Goal: Navigation & Orientation: Find specific page/section

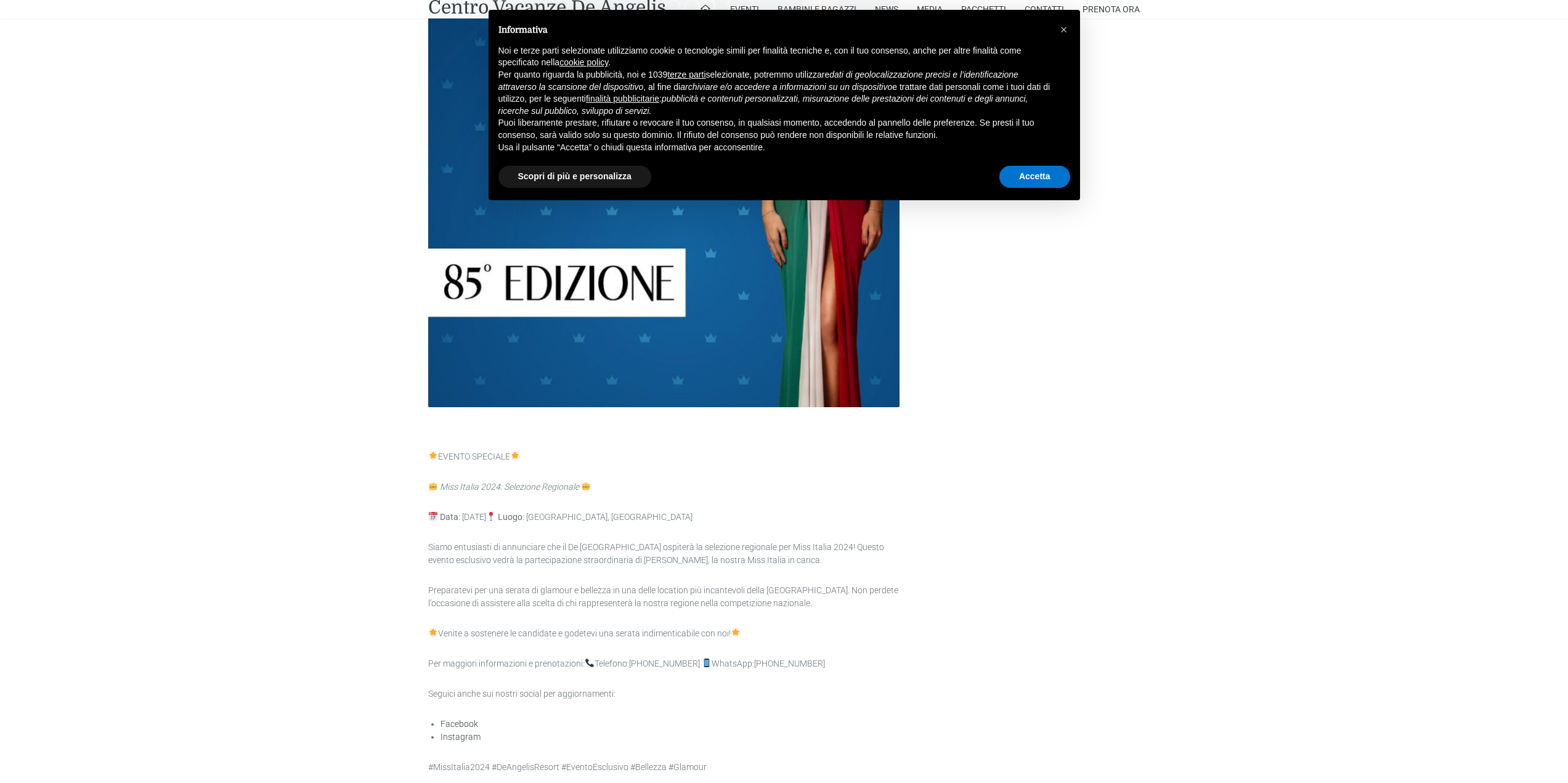
scroll to position [370, 0]
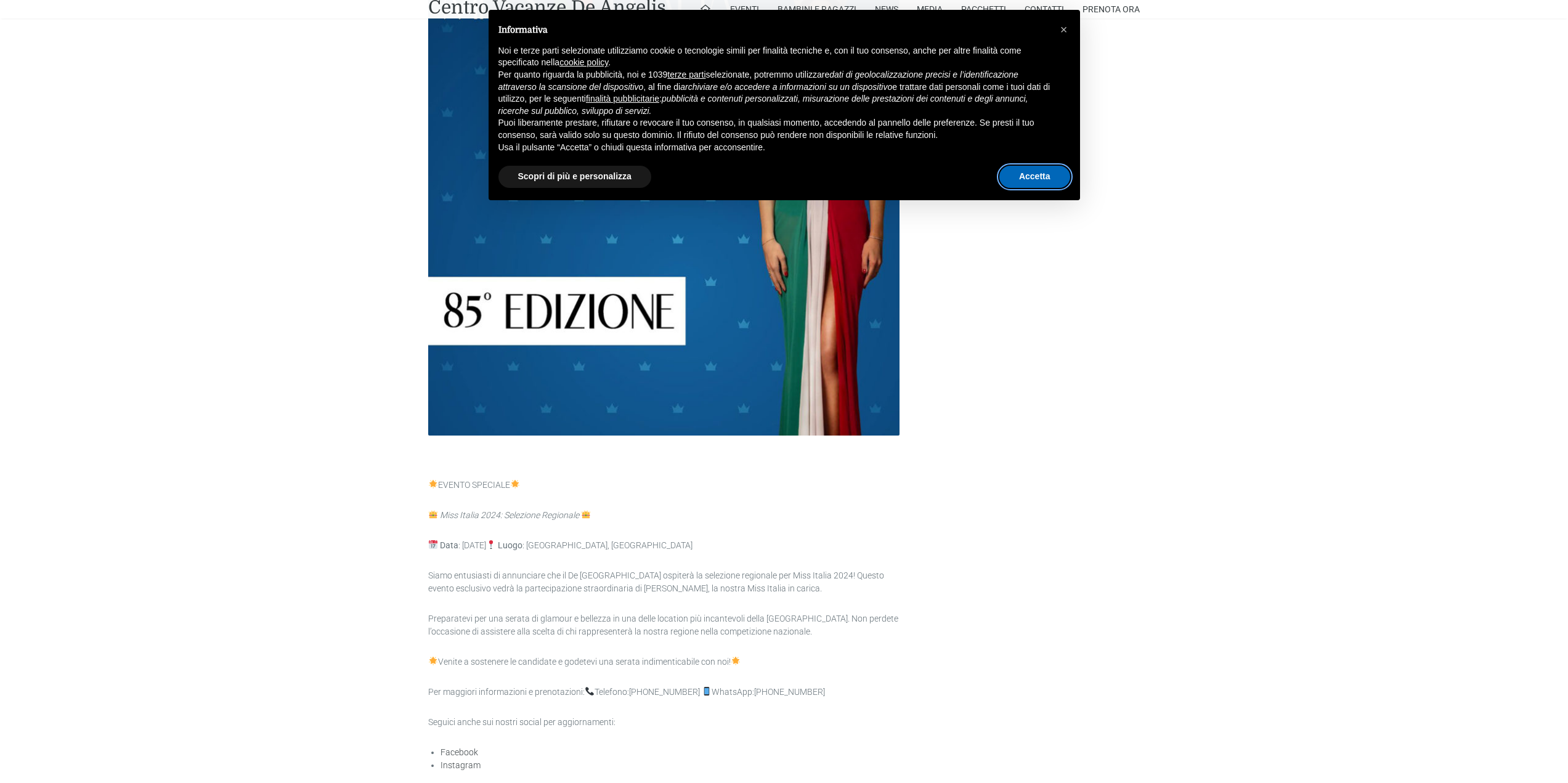
click at [1055, 178] on button "Accetta" at bounding box center [1034, 177] width 71 height 22
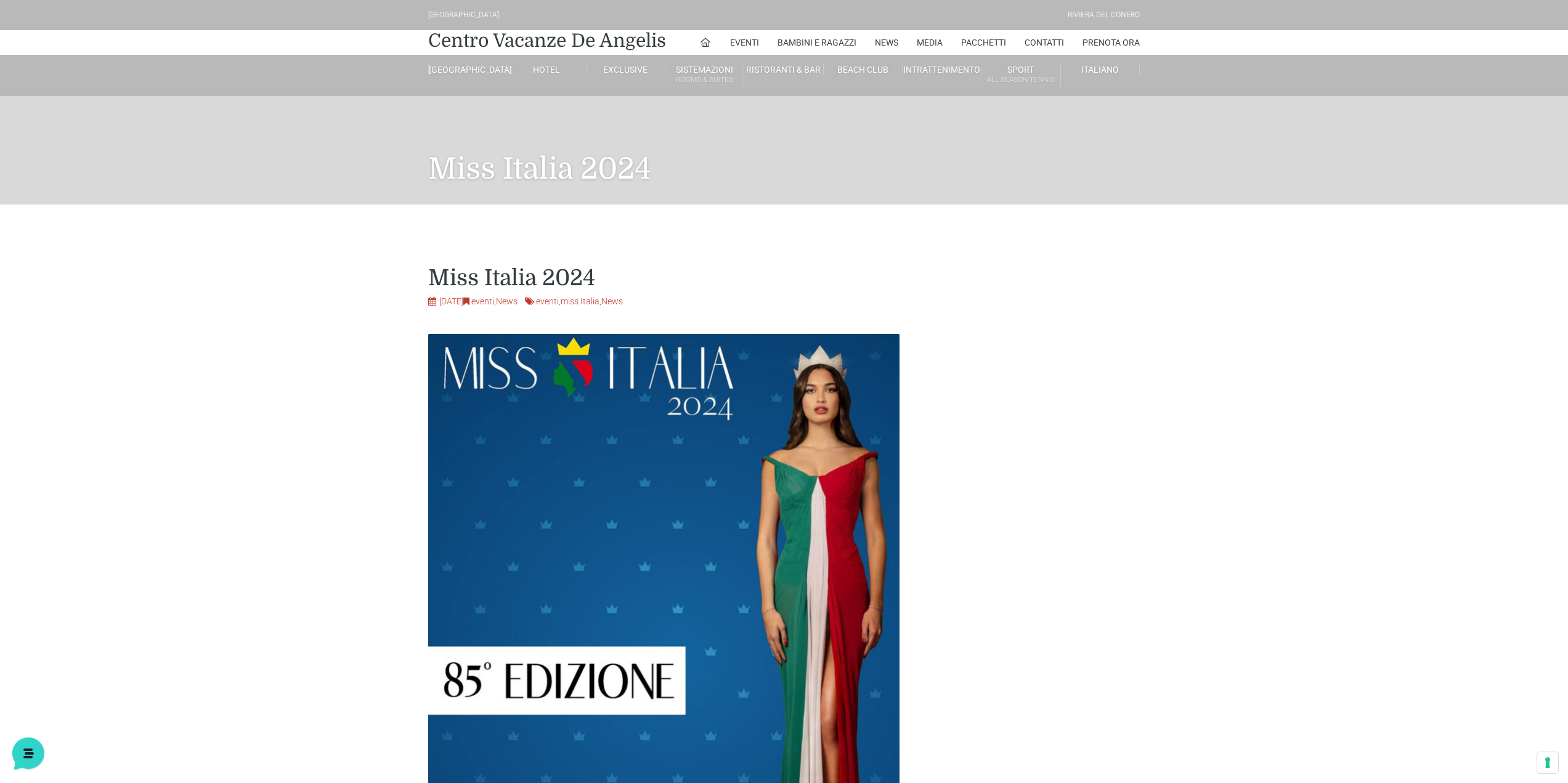
scroll to position [0, 0]
click at [616, 35] on link "Centro Vacanze De Angelis" at bounding box center [547, 40] width 238 height 25
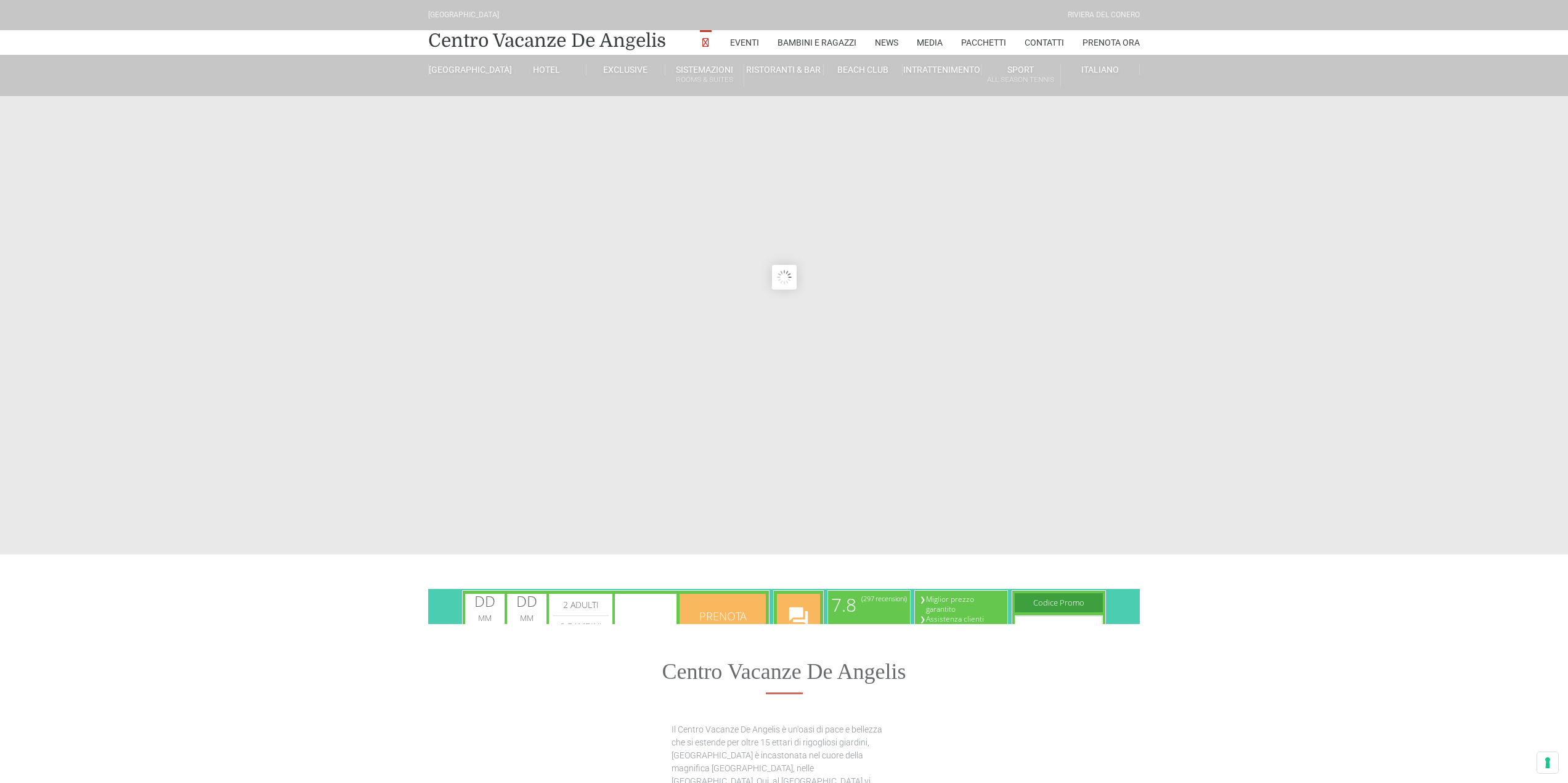
type input "01/09/2025"
type input "02/09/2025"
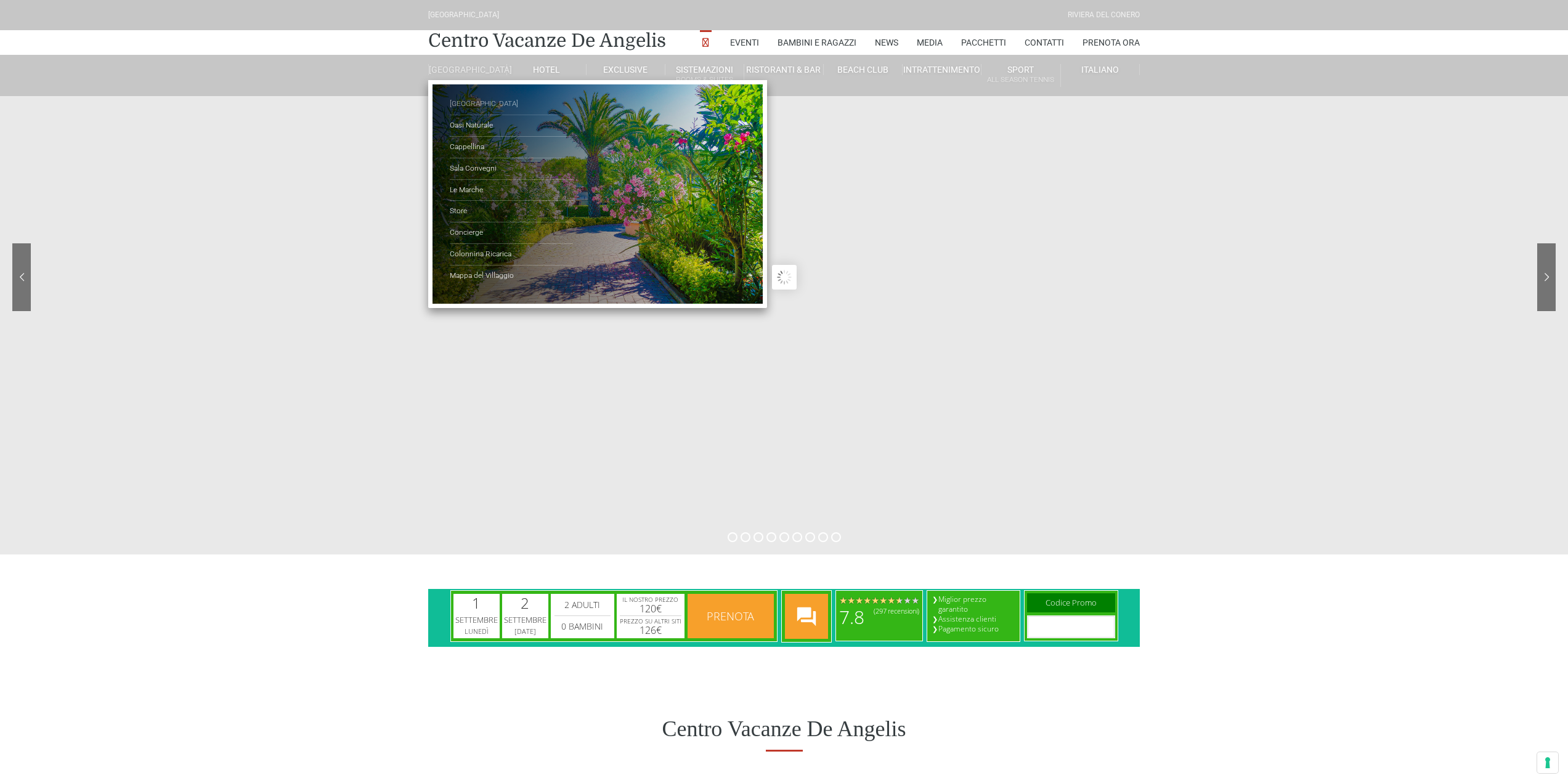
click at [476, 111] on link "[GEOGRAPHIC_DATA]" at bounding box center [511, 104] width 124 height 22
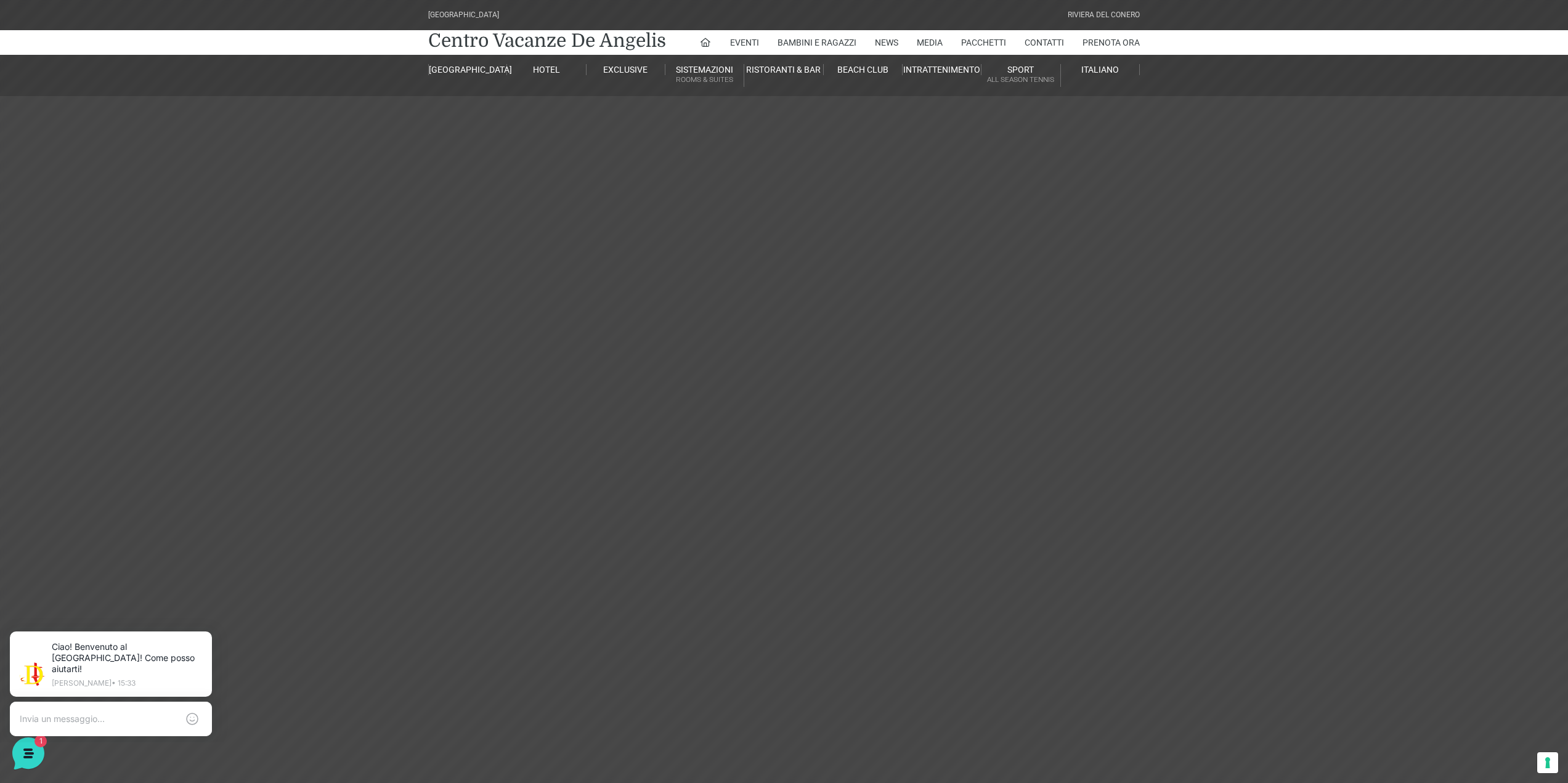
click at [1343, 375] on header "Villaggio Hotel Resort Riviera Del Conero Centro Vacanze De Angelis Eventi Miss…" at bounding box center [784, 277] width 1568 height 554
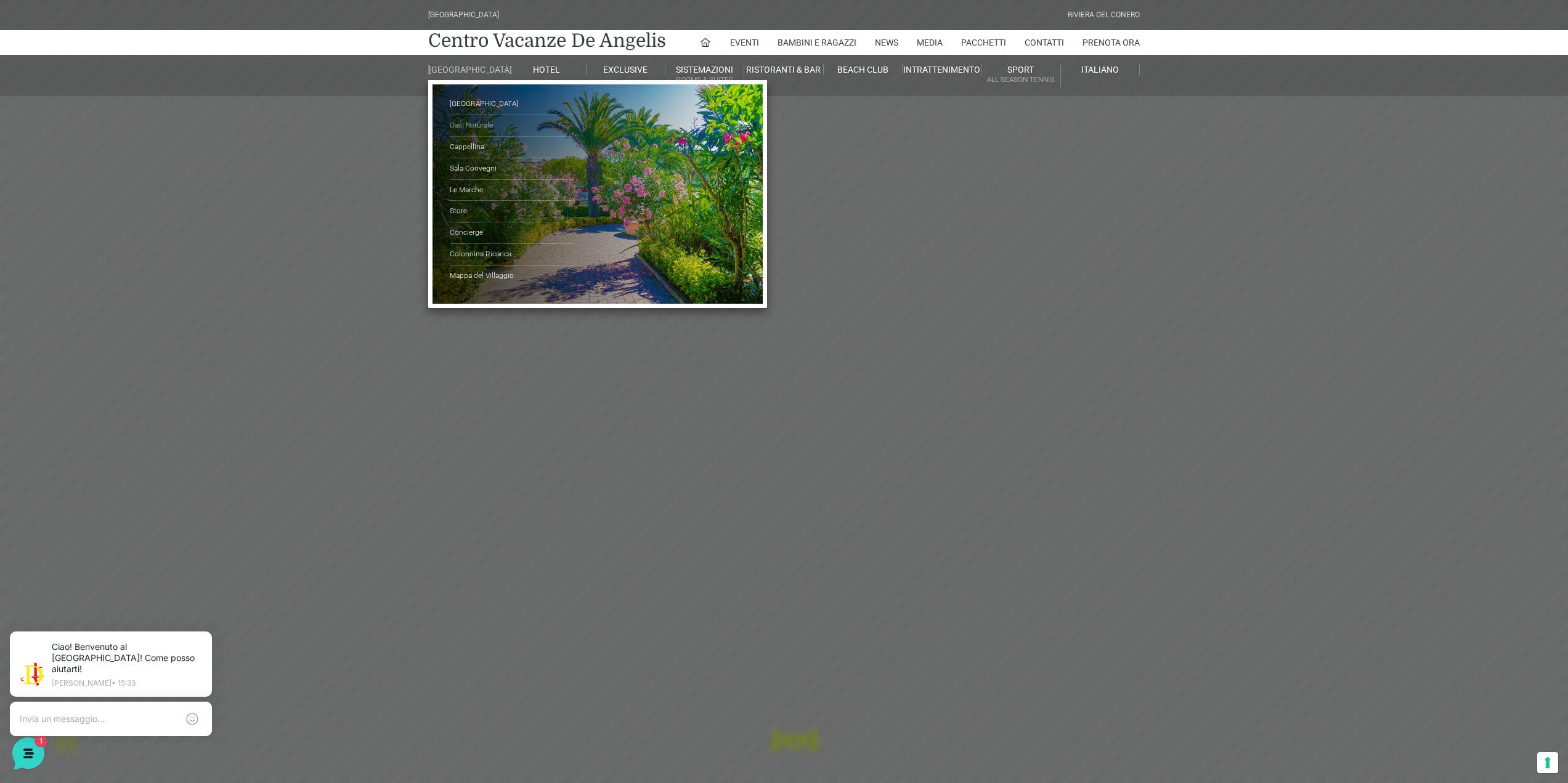
click at [477, 131] on link "Oasi Naturale" at bounding box center [511, 126] width 124 height 22
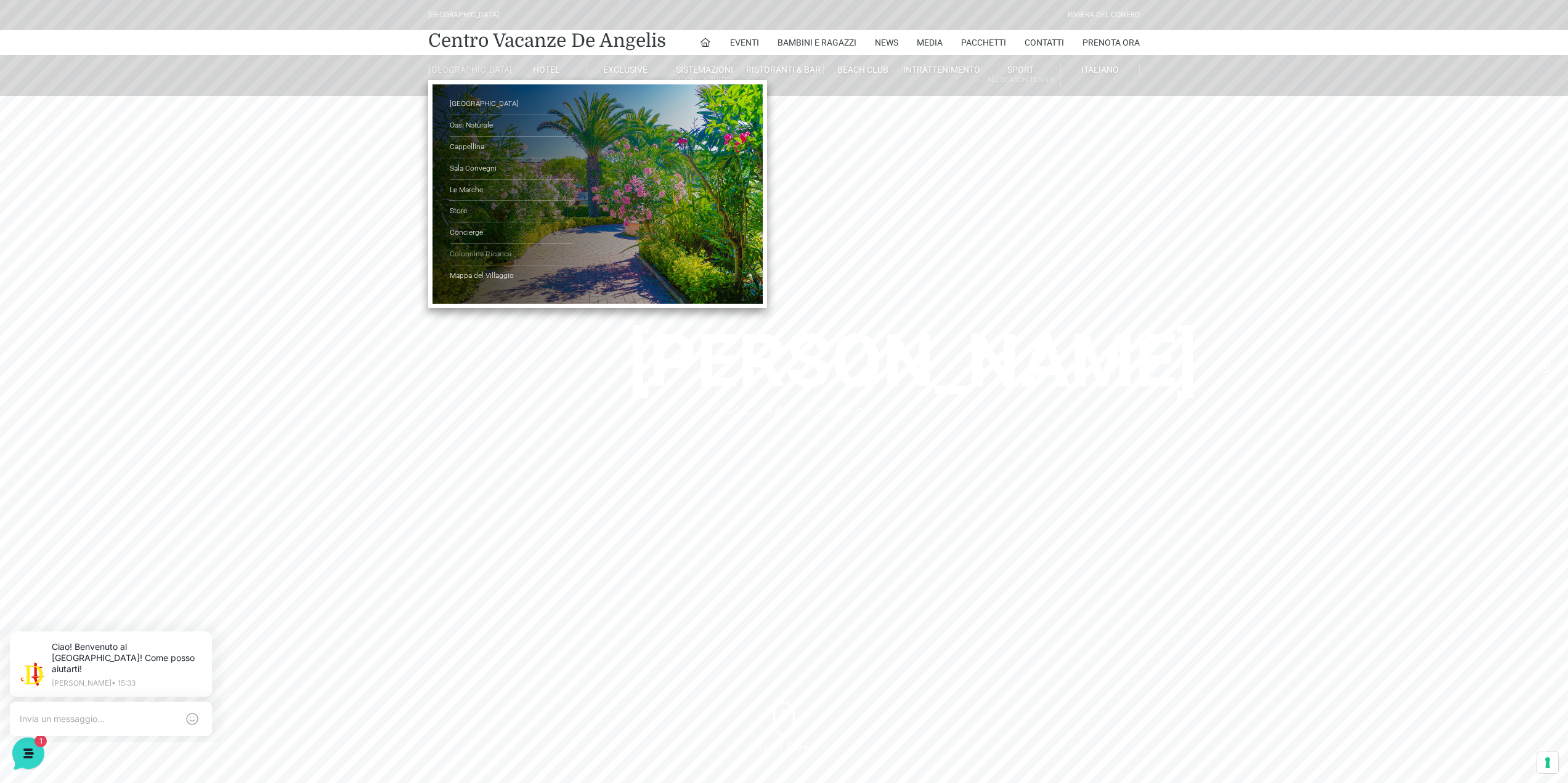
click at [483, 262] on link "Colonnina Ricarica" at bounding box center [511, 255] width 124 height 22
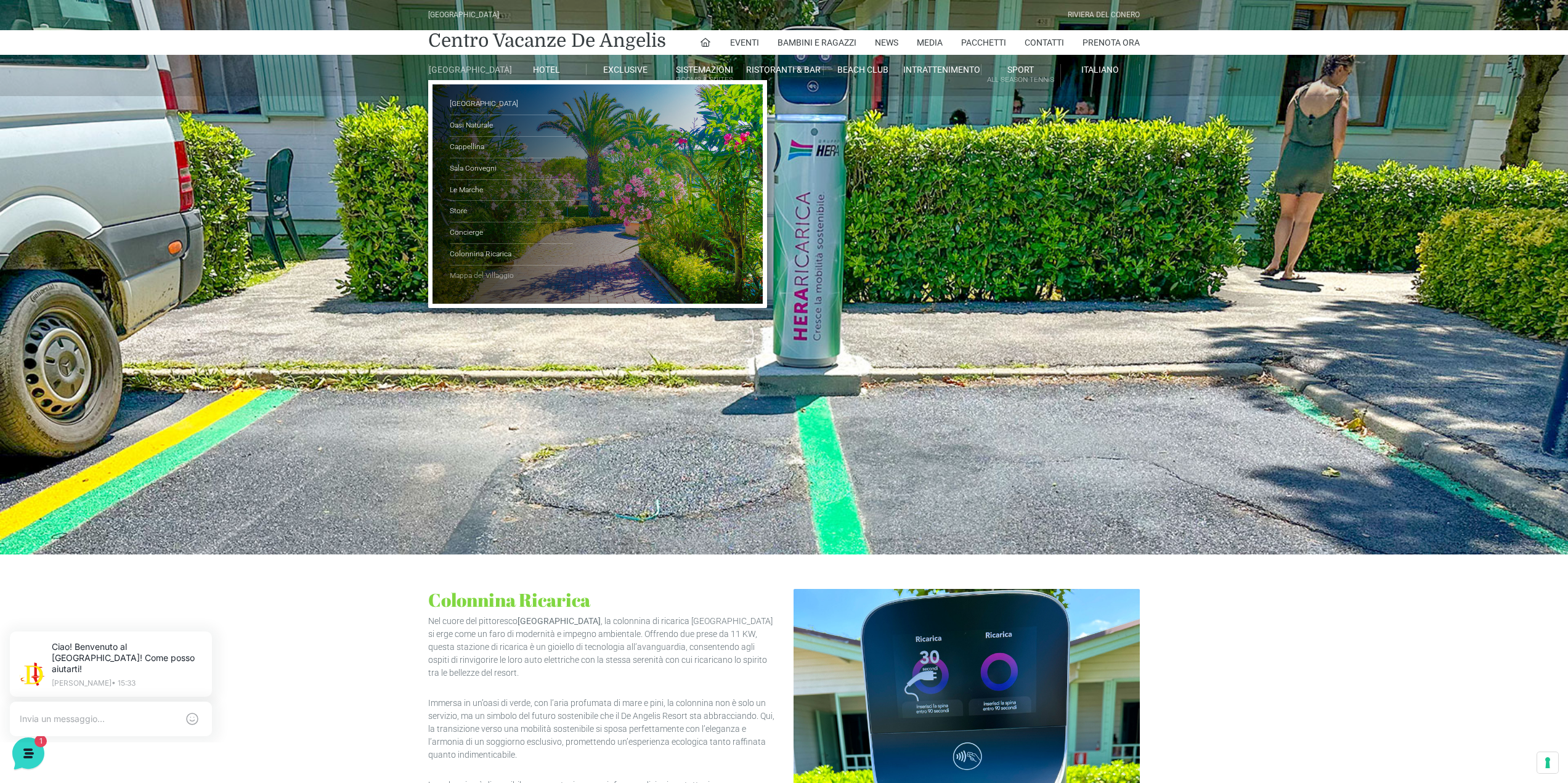
click at [481, 285] on link "Mappa del Villaggio" at bounding box center [511, 276] width 124 height 21
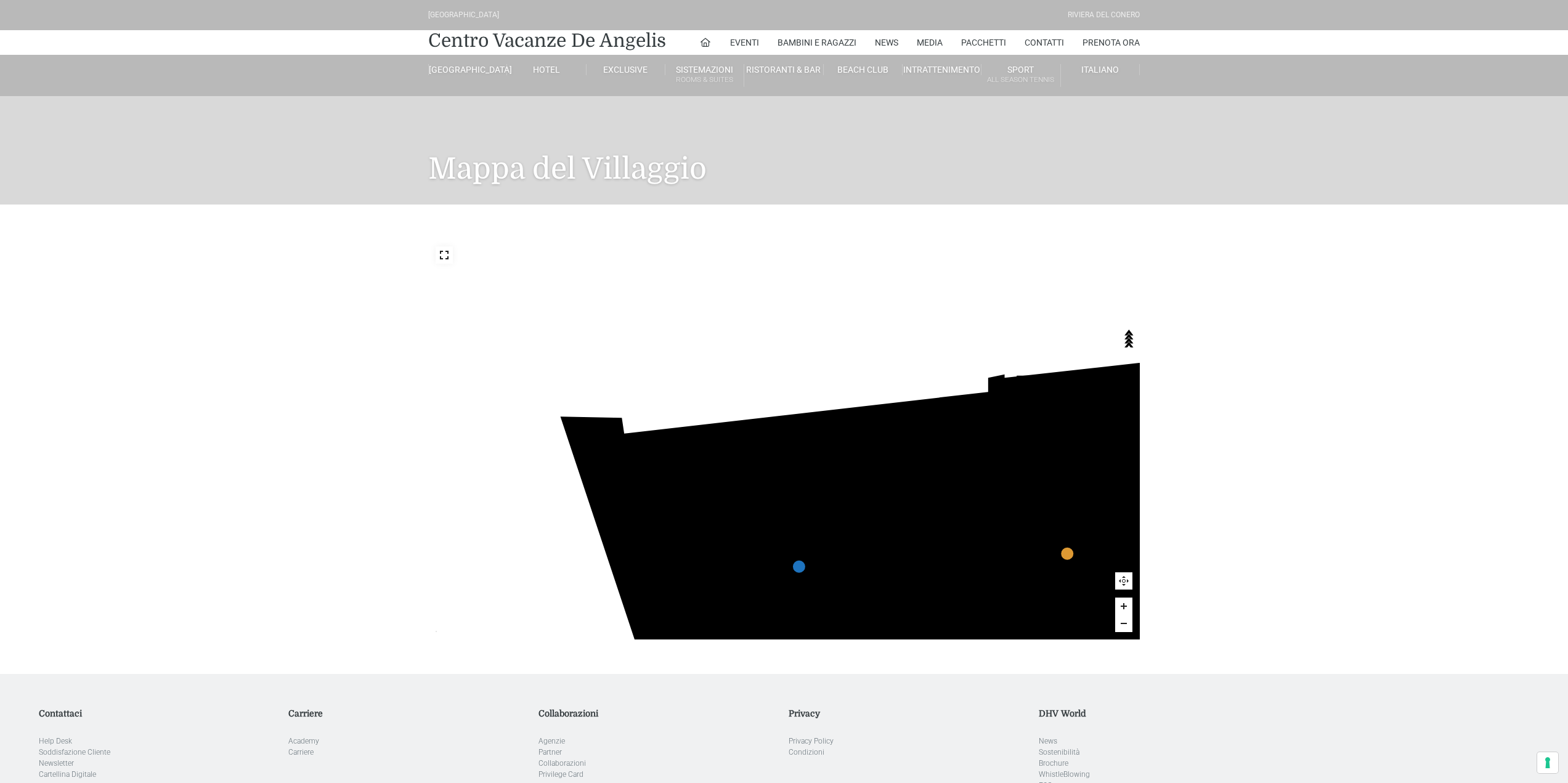
drag, startPoint x: 622, startPoint y: 378, endPoint x: 1002, endPoint y: 591, distance: 435.6
click at [1002, 591] on icon "436 435 437 434 441 430 440 431 439 432 438 433 424 423 425 422 429 418 428 419…" at bounding box center [1414, 777] width 1769 height 996
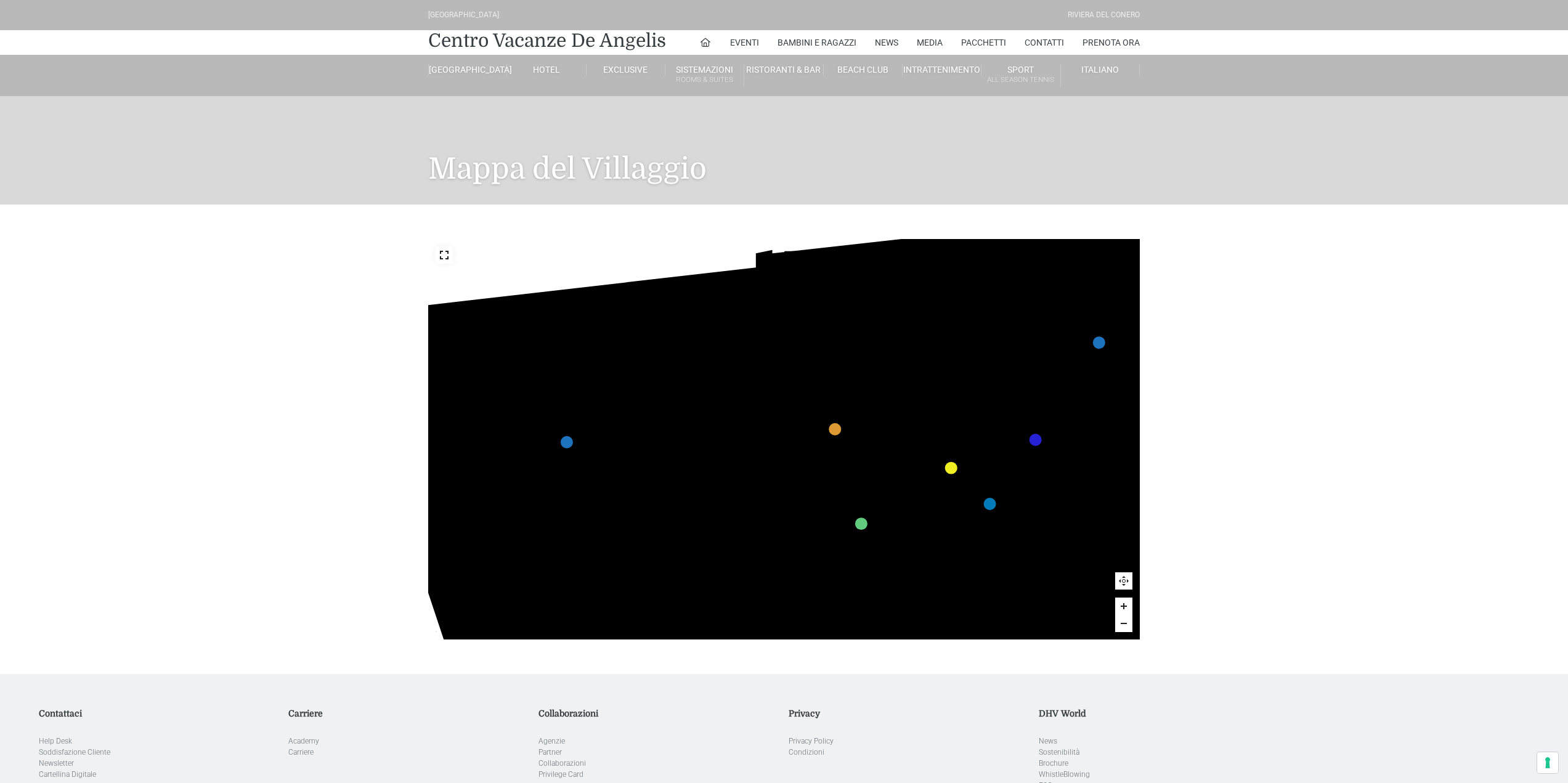
drag, startPoint x: 1006, startPoint y: 554, endPoint x: 773, endPoint y: 430, distance: 263.9
click at [773, 430] on icon "436 435 437 434 441 430 440 431 439 432 438 433 424 423 425 422 429 418 428 419…" at bounding box center [1181, 653] width 1769 height 996
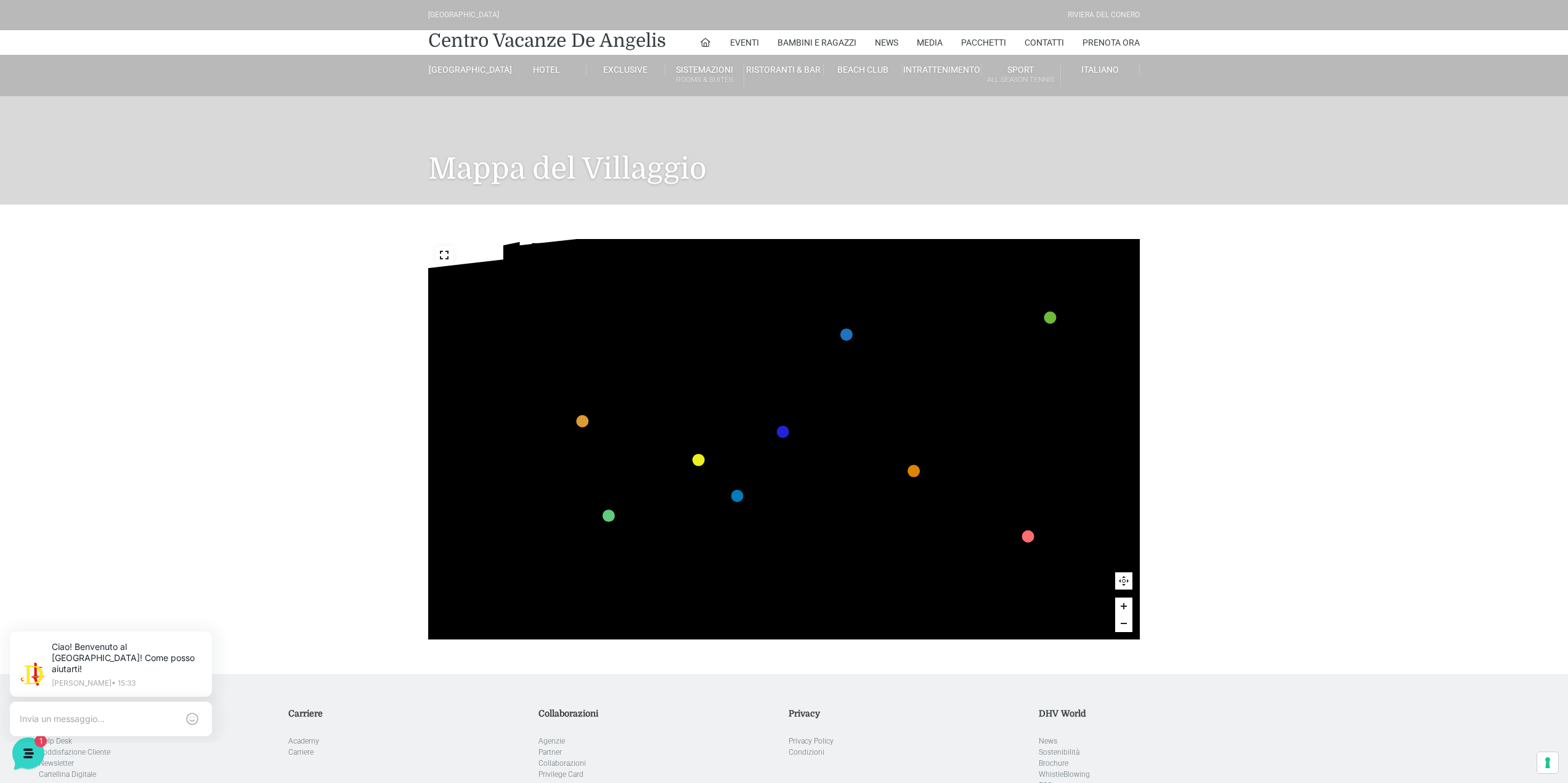
drag, startPoint x: 929, startPoint y: 439, endPoint x: 675, endPoint y: 431, distance: 254.1
click at [675, 431] on polygon at bounding box center [629, 431] width 176 height 72
drag, startPoint x: 918, startPoint y: 492, endPoint x: 637, endPoint y: 457, distance: 283.2
click at [637, 457] on polygon at bounding box center [634, 460] width 10 height 14
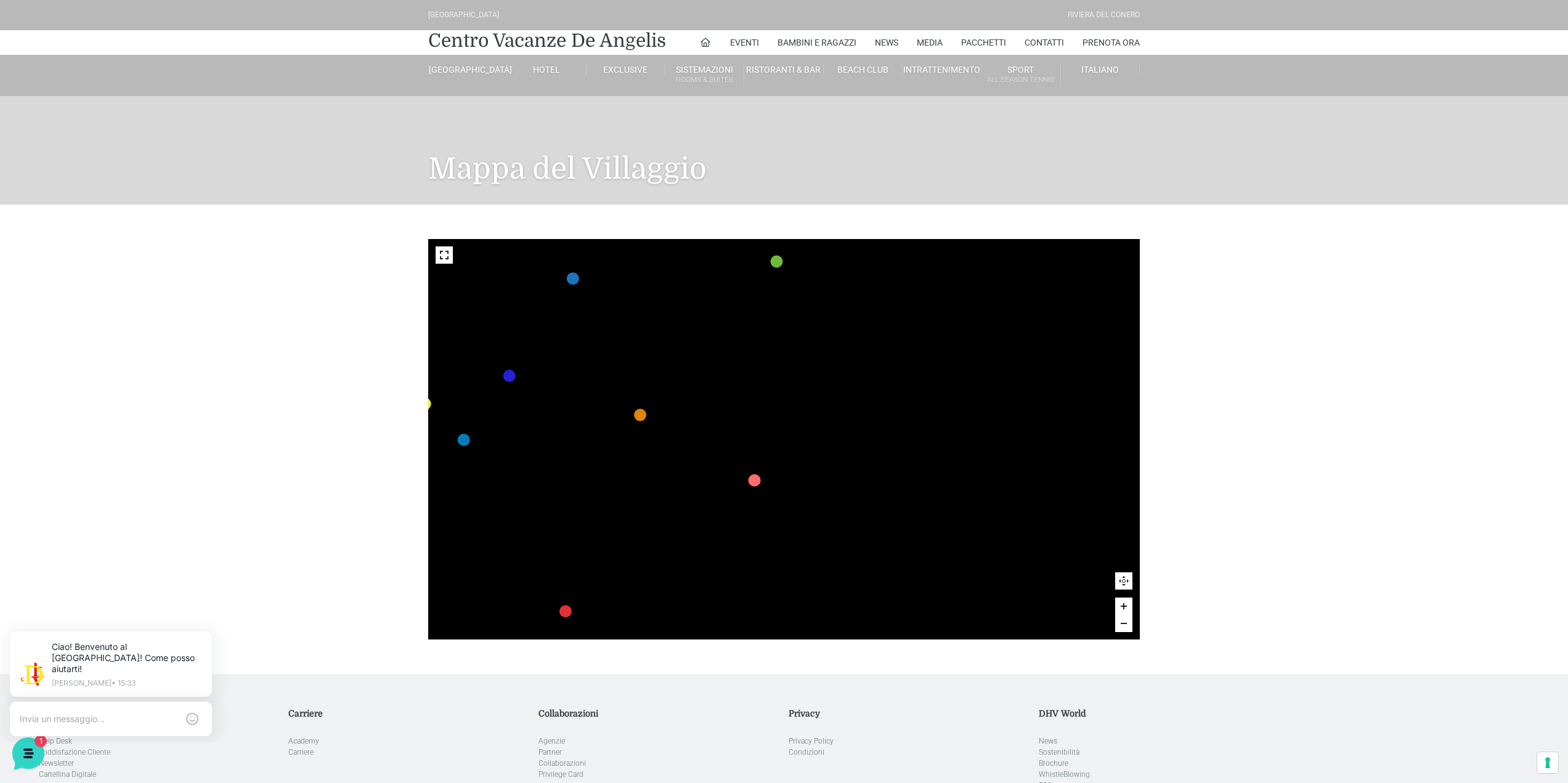
drag, startPoint x: 713, startPoint y: 436, endPoint x: 724, endPoint y: 409, distance: 29.2
click at [724, 409] on rect at bounding box center [724, 403] width 22 height 20
drag, startPoint x: 775, startPoint y: 554, endPoint x: 764, endPoint y: 373, distance: 181.3
click at [764, 373] on icon "436 435 437 434 441 430 440 431 439 432 438 433 424 423 425 422 429 418 428 419…" at bounding box center [646, 419] width 1769 height 996
drag, startPoint x: 768, startPoint y: 468, endPoint x: 753, endPoint y: 588, distance: 120.9
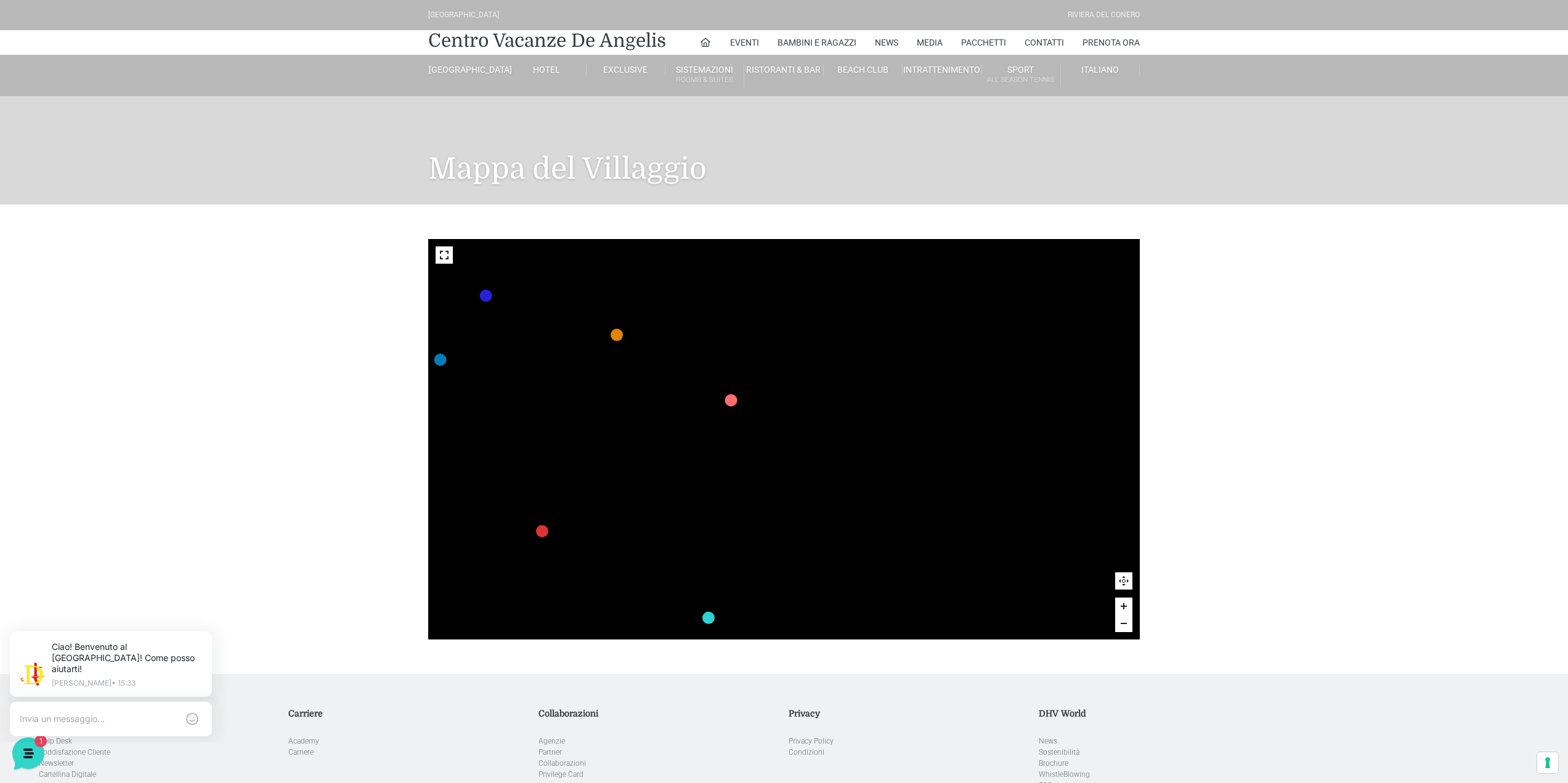
click at [753, 572] on rect at bounding box center [754, 562] width 22 height 20
drag, startPoint x: 765, startPoint y: 387, endPoint x: 742, endPoint y: 451, distance: 68.0
click at [742, 451] on rect at bounding box center [740, 459] width 22 height 20
drag, startPoint x: 722, startPoint y: 494, endPoint x: 747, endPoint y: 361, distance: 135.3
click at [725, 383] on text "218" at bounding box center [725, 383] width 0 height 0
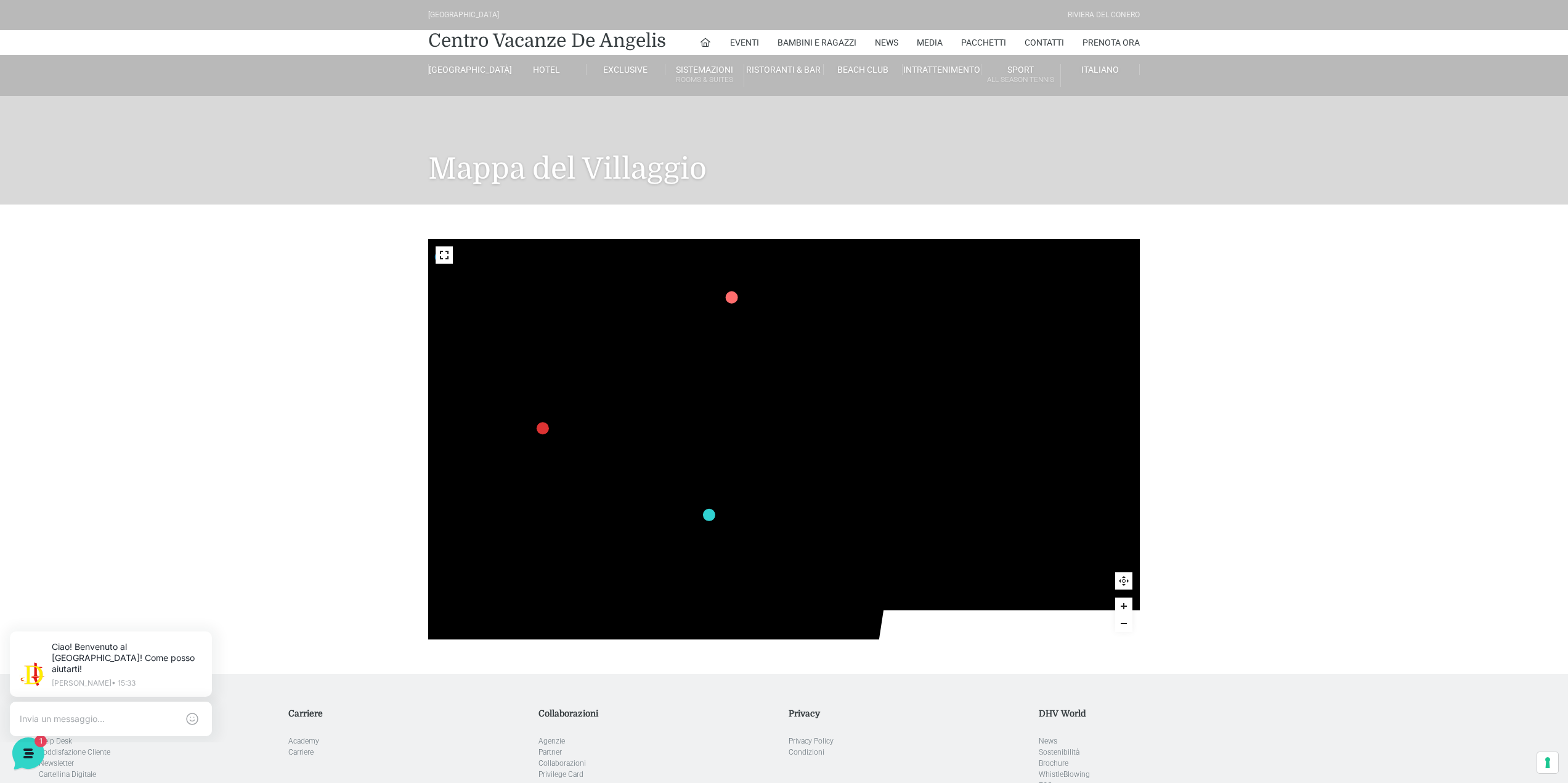
drag, startPoint x: 775, startPoint y: 487, endPoint x: 775, endPoint y: 415, distance: 72.0
click at [775, 415] on icon "436 435 437 434 441 430 440 431 439 432 438 433 424 423 425 422 429 418 428 419…" at bounding box center [632, 406] width 1769 height 996
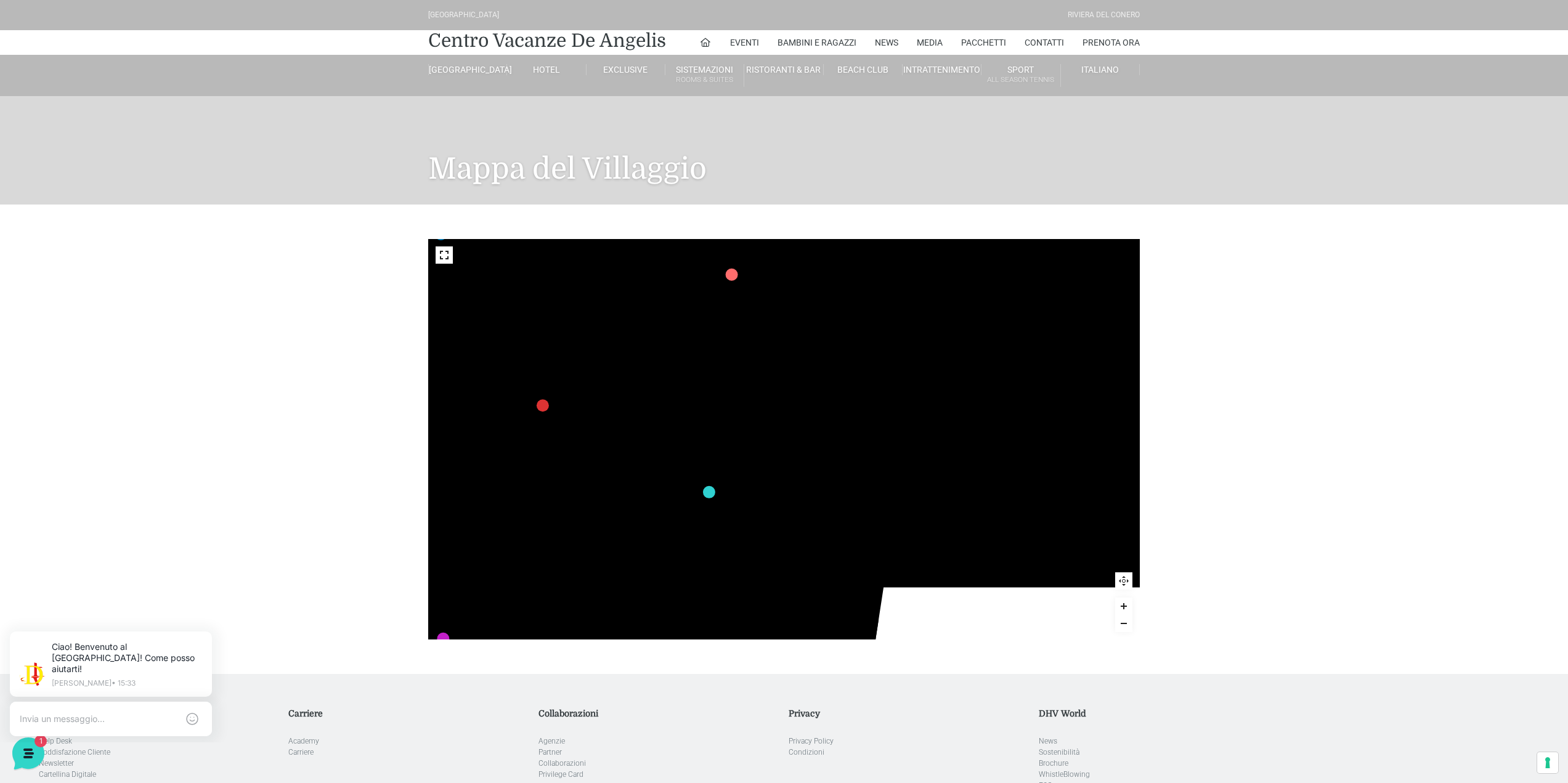
click at [776, 410] on icon "436 435 437 434 441 430 440 431 439 432 438 433 424 423 425 422 429 418 428 419…" at bounding box center [632, 383] width 1769 height 996
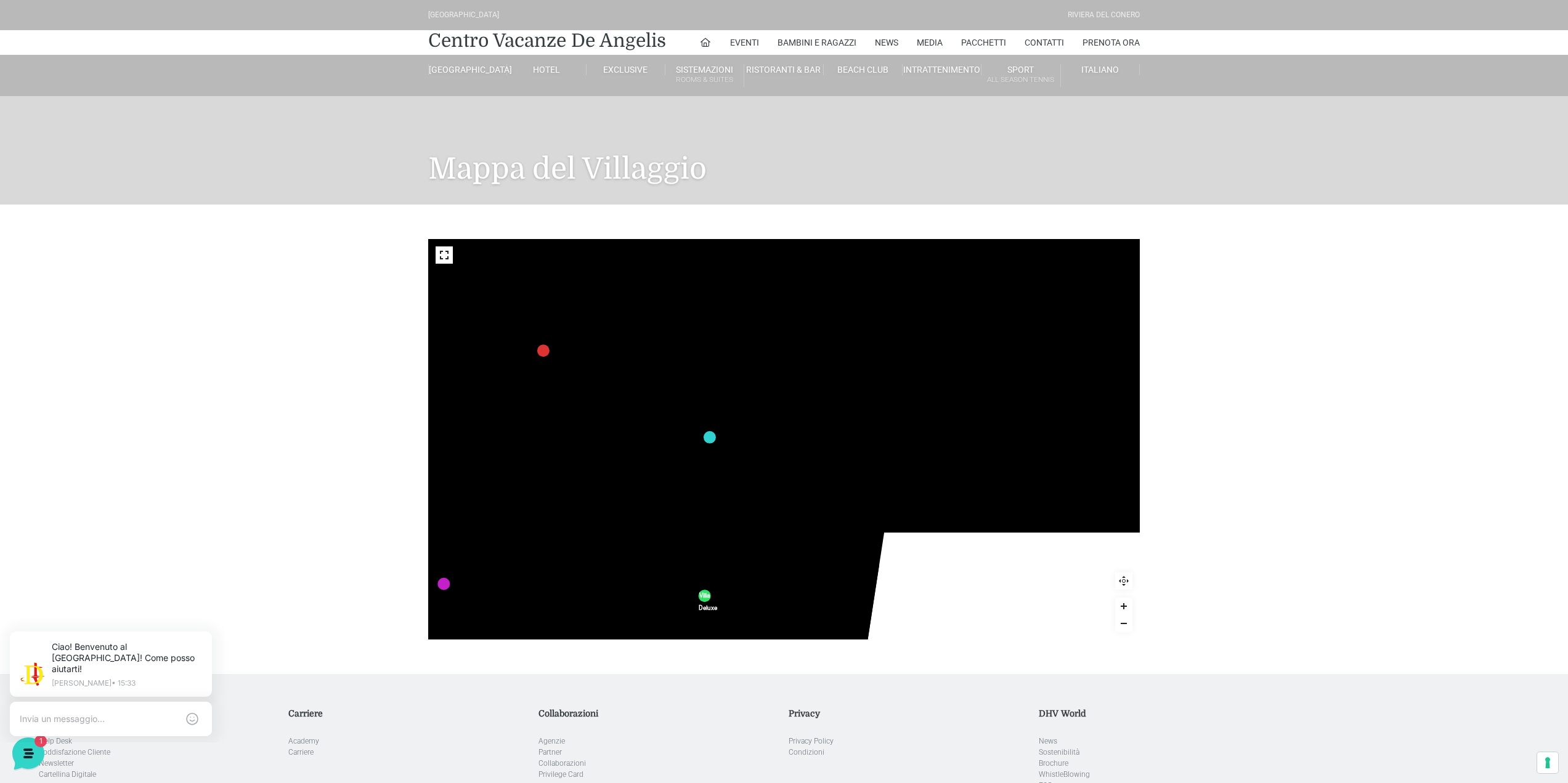
drag, startPoint x: 754, startPoint y: 497, endPoint x: 754, endPoint y: 412, distance: 85.0
click at [746, 442] on text "316" at bounding box center [746, 442] width 0 height 0
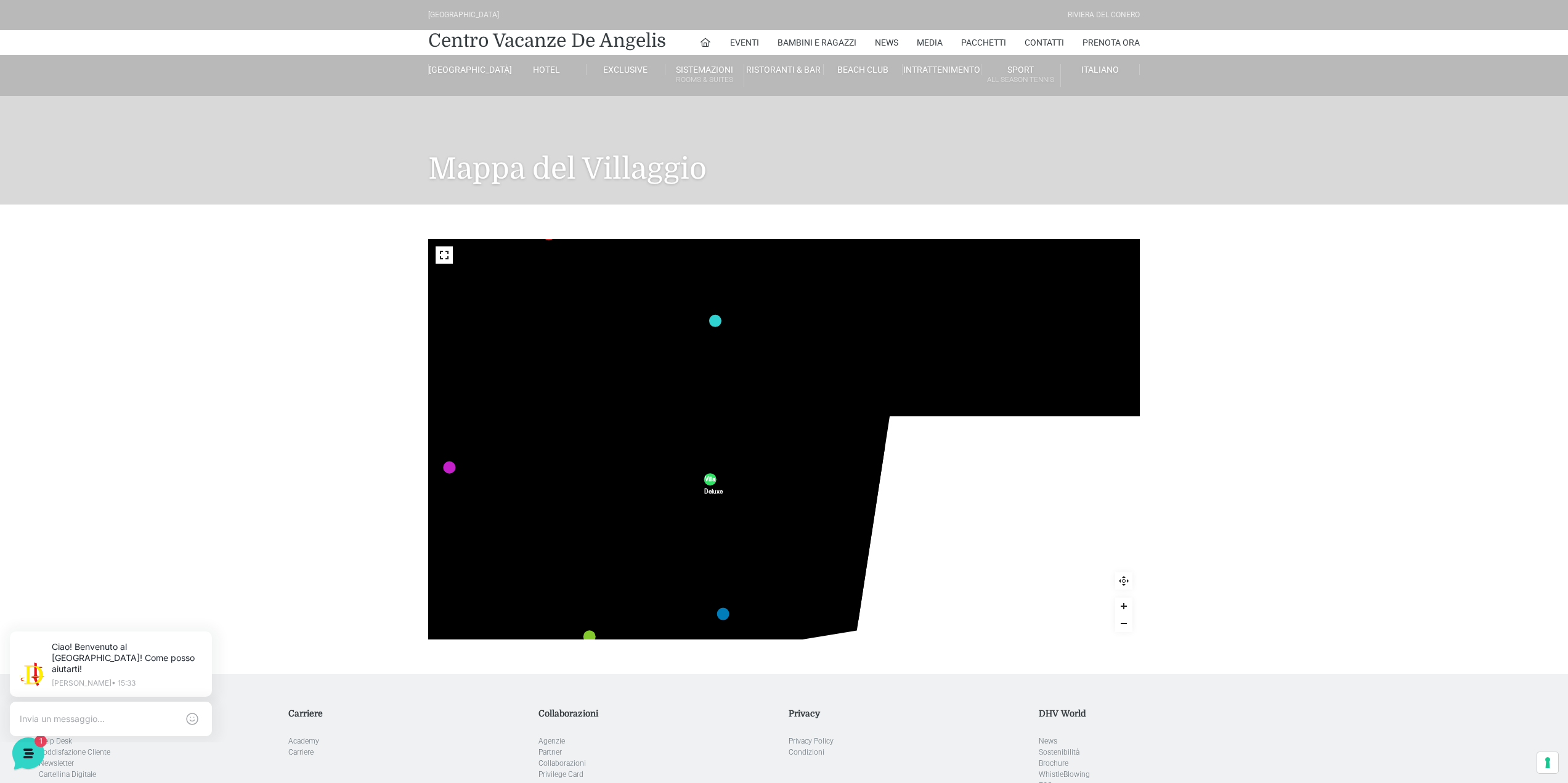
drag, startPoint x: 743, startPoint y: 472, endPoint x: 748, endPoint y: 389, distance: 83.2
click at [748, 389] on icon "436 435 437 434 441 430 440 431 439 432 438 433 424 423 425 422 429 418 428 419…" at bounding box center [639, 211] width 1769 height 996
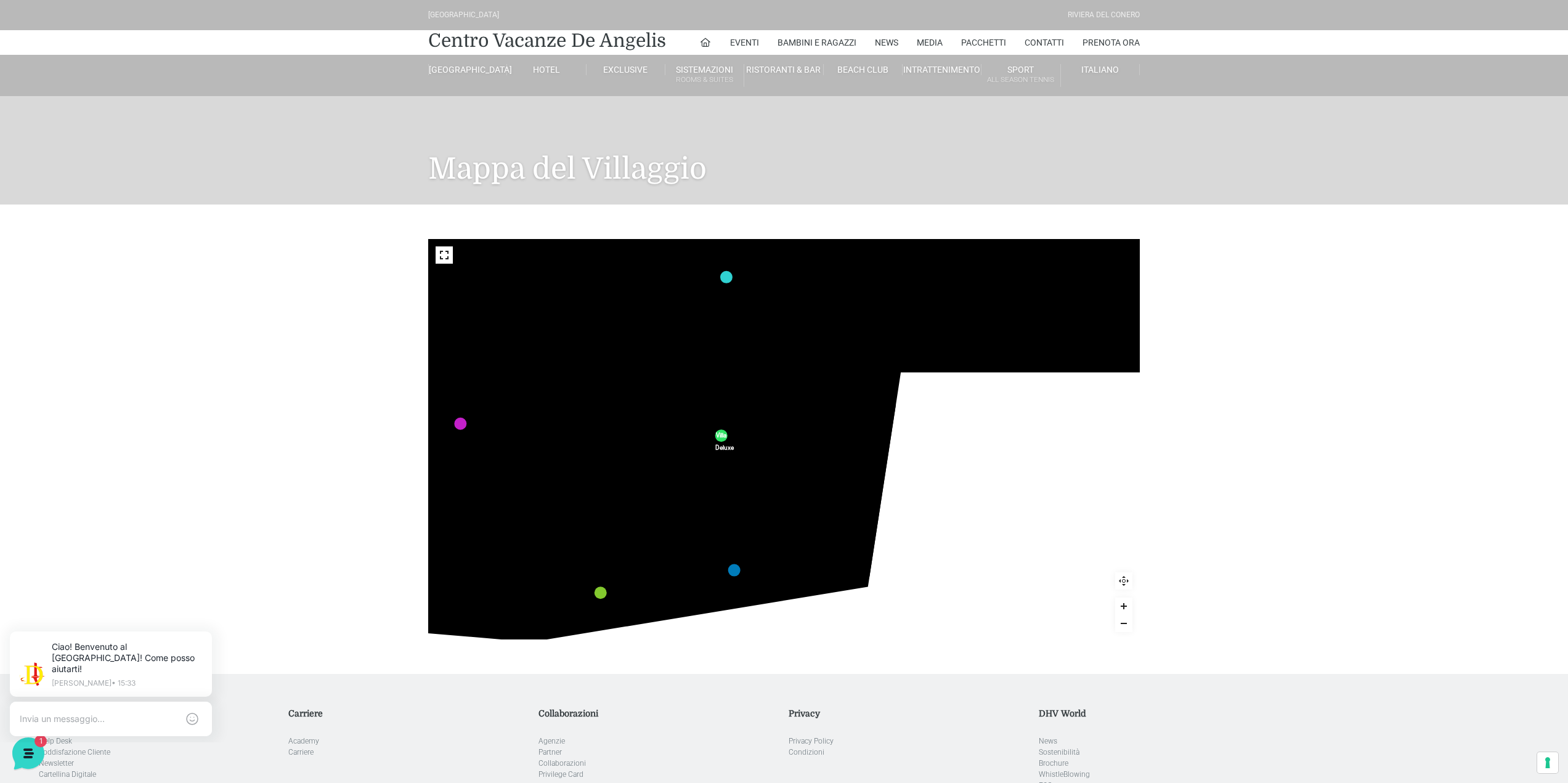
drag, startPoint x: 740, startPoint y: 360, endPoint x: 746, endPoint y: 367, distance: 9.2
click at [746, 367] on icon "436 435 437 434 441 430 440 431 439 432 438 433 424 423 425 422 429 418 428 419…" at bounding box center [650, 168] width 1769 height 996
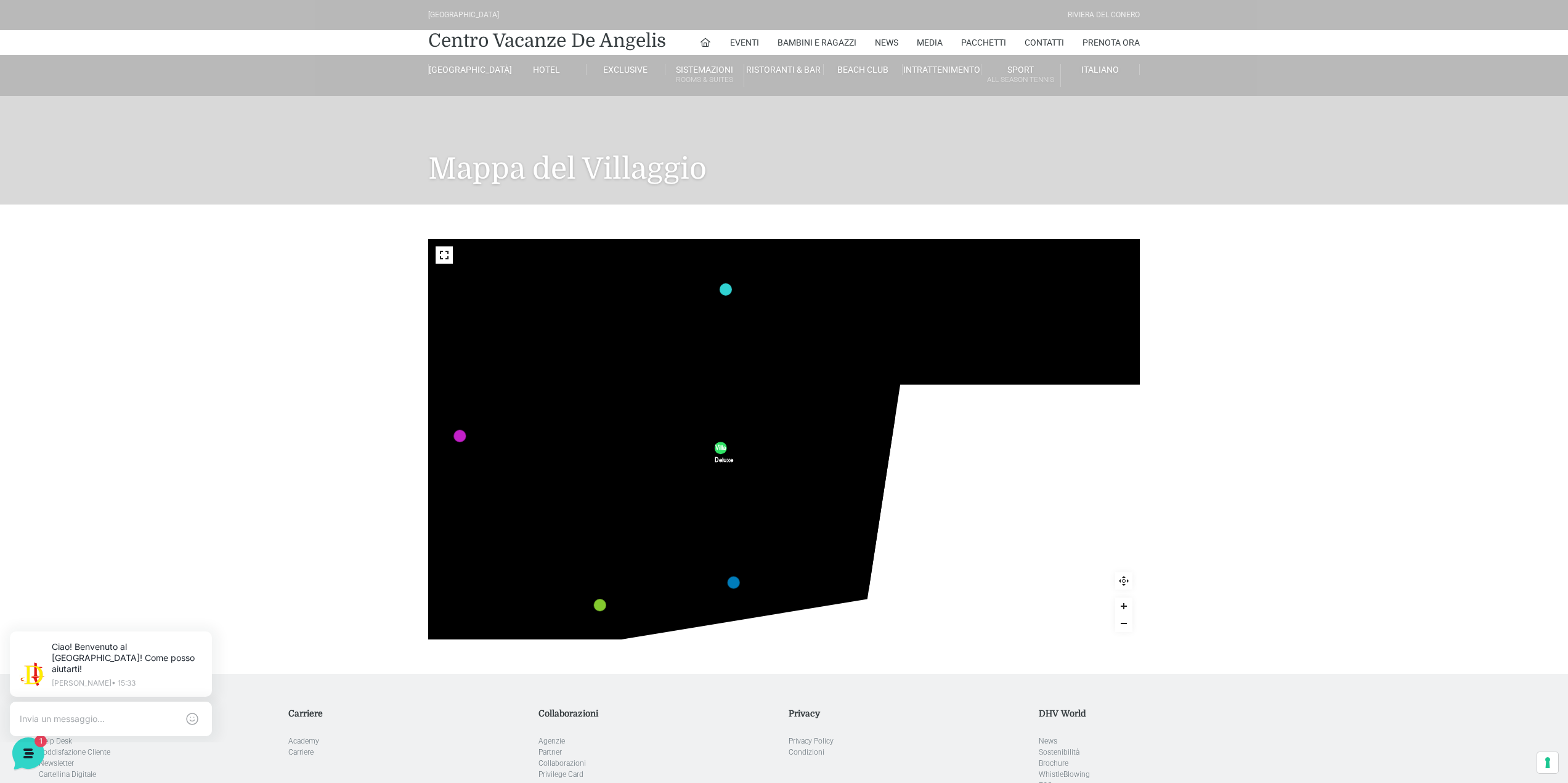
drag, startPoint x: 717, startPoint y: 377, endPoint x: 717, endPoint y: 385, distance: 8.0
click at [717, 385] on icon "436 435 437 434 441 430 440 431 439 432 438 433 424 423 425 422 429 418 428 419…" at bounding box center [649, 180] width 1769 height 996
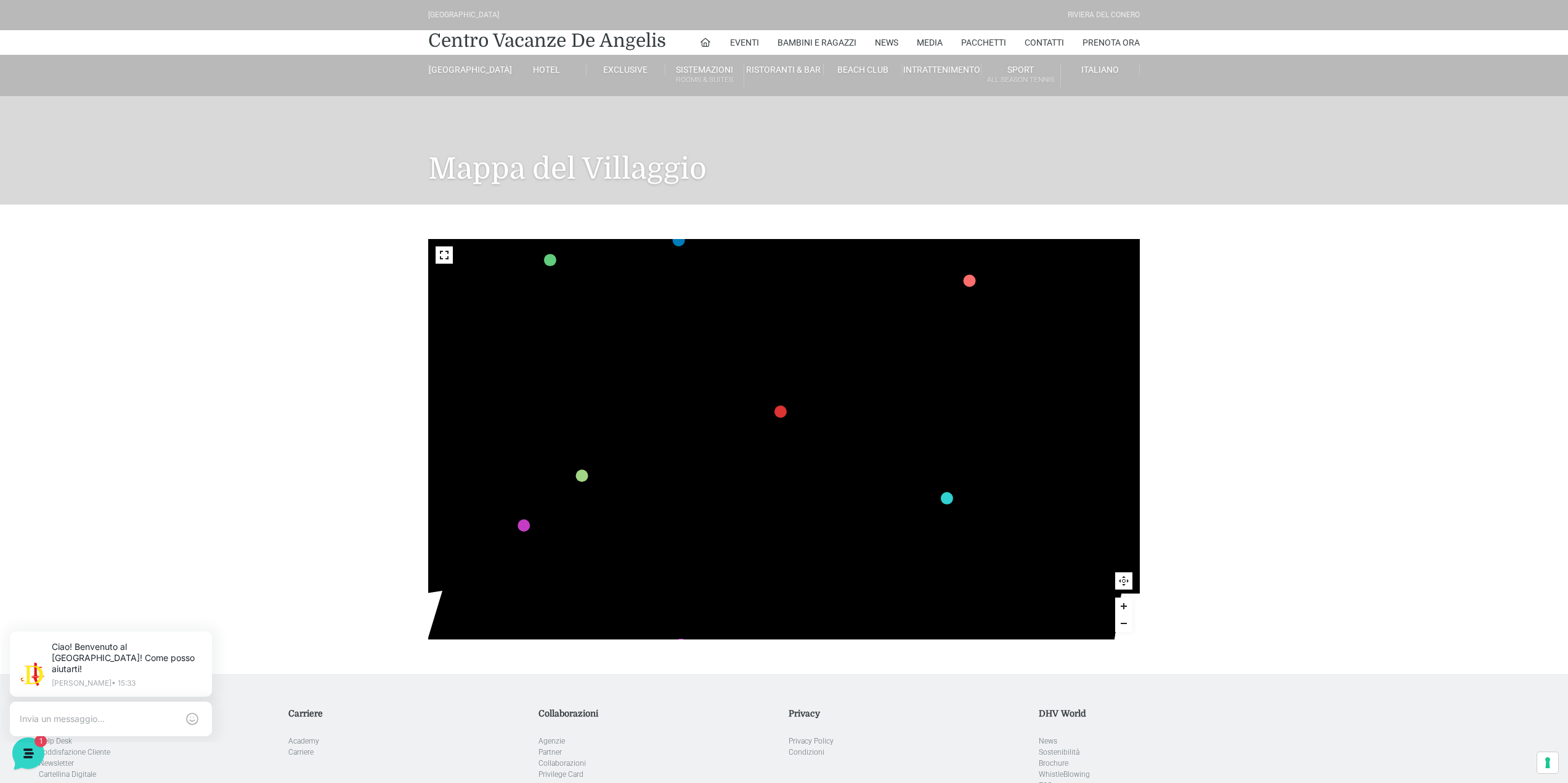
drag, startPoint x: 644, startPoint y: 391, endPoint x: 865, endPoint y: 600, distance: 304.2
click at [865, 600] on icon "436 435 437 434 441 430 440 431 439 432 438 433 424 423 425 422 429 418 428 419…" at bounding box center [870, 389] width 1769 height 996
drag, startPoint x: 649, startPoint y: 411, endPoint x: 703, endPoint y: 546, distance: 145.4
click at [703, 546] on icon "436 435 437 434 441 430 440 431 439 432 438 433 424 423 425 422 429 418 428 419…" at bounding box center [925, 524] width 1769 height 996
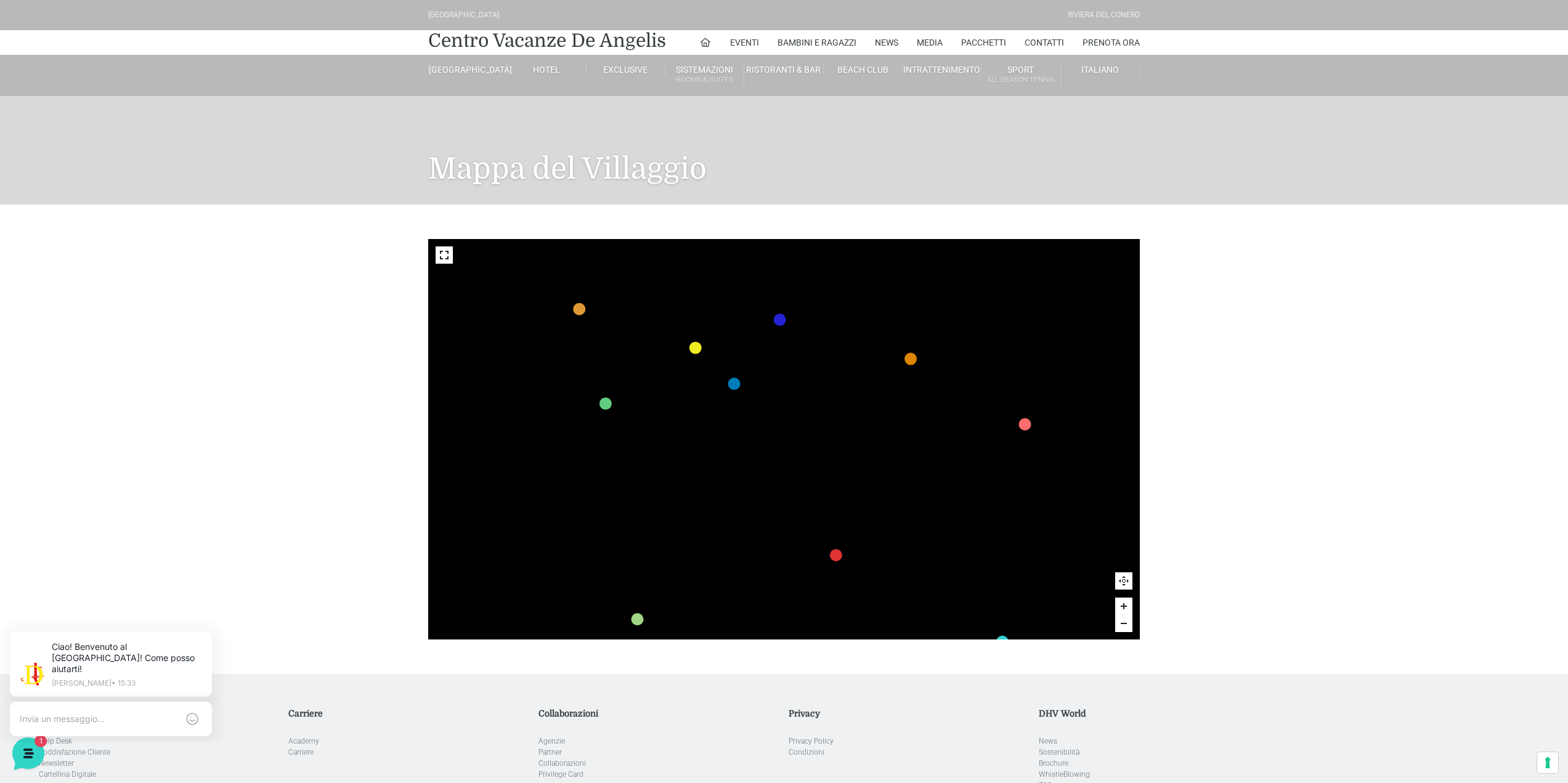
drag, startPoint x: 659, startPoint y: 439, endPoint x: 659, endPoint y: 448, distance: 9.0
click at [659, 448] on icon at bounding box center [593, 435] width 147 height 140
drag, startPoint x: 721, startPoint y: 453, endPoint x: 799, endPoint y: 551, distance: 125.3
click at [799, 551] on icon at bounding box center [732, 559] width 296 height 154
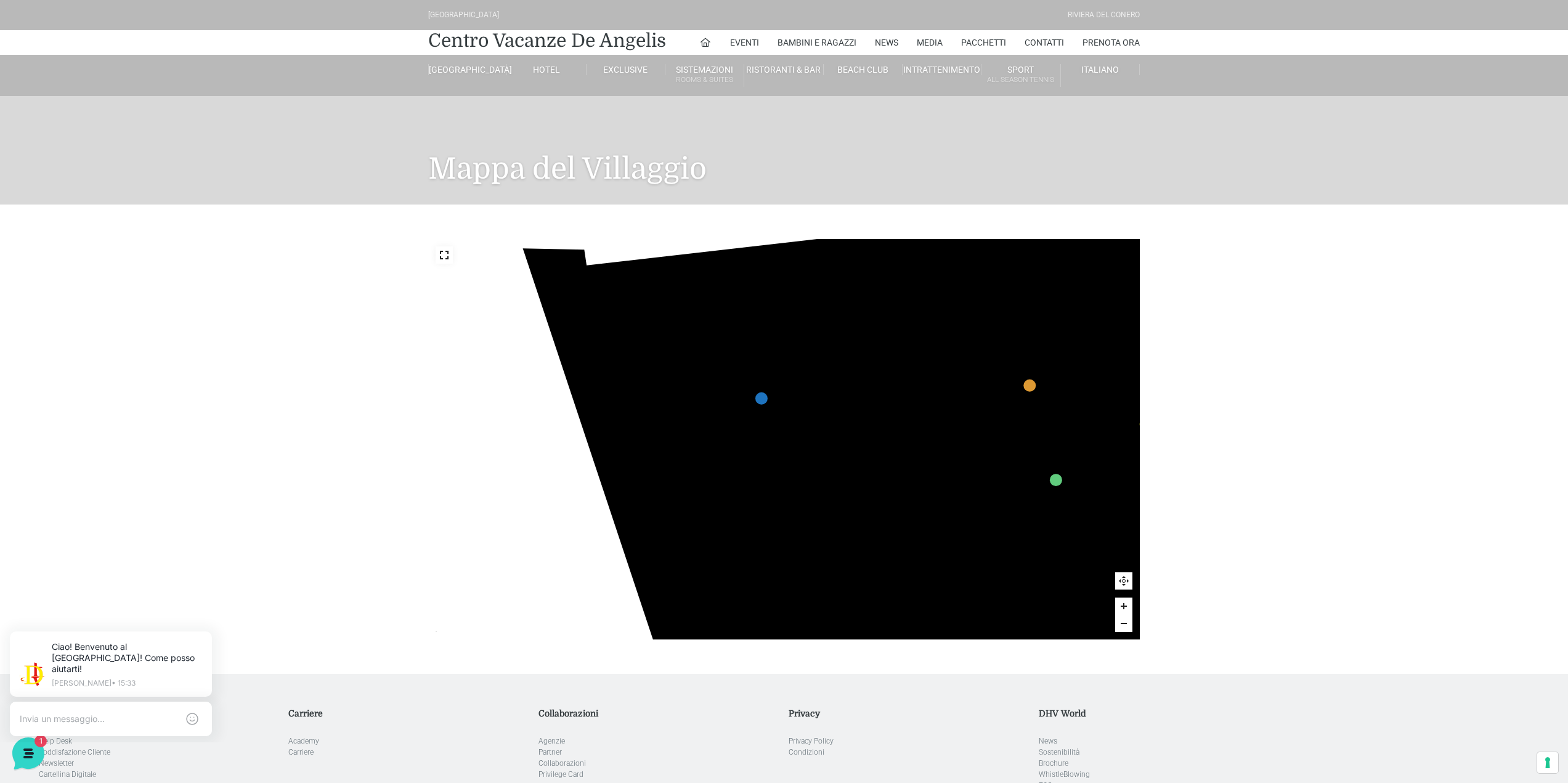
drag, startPoint x: 617, startPoint y: 501, endPoint x: 989, endPoint y: 480, distance: 372.6
click at [989, 480] on icon at bounding box center [1044, 512] width 147 height 140
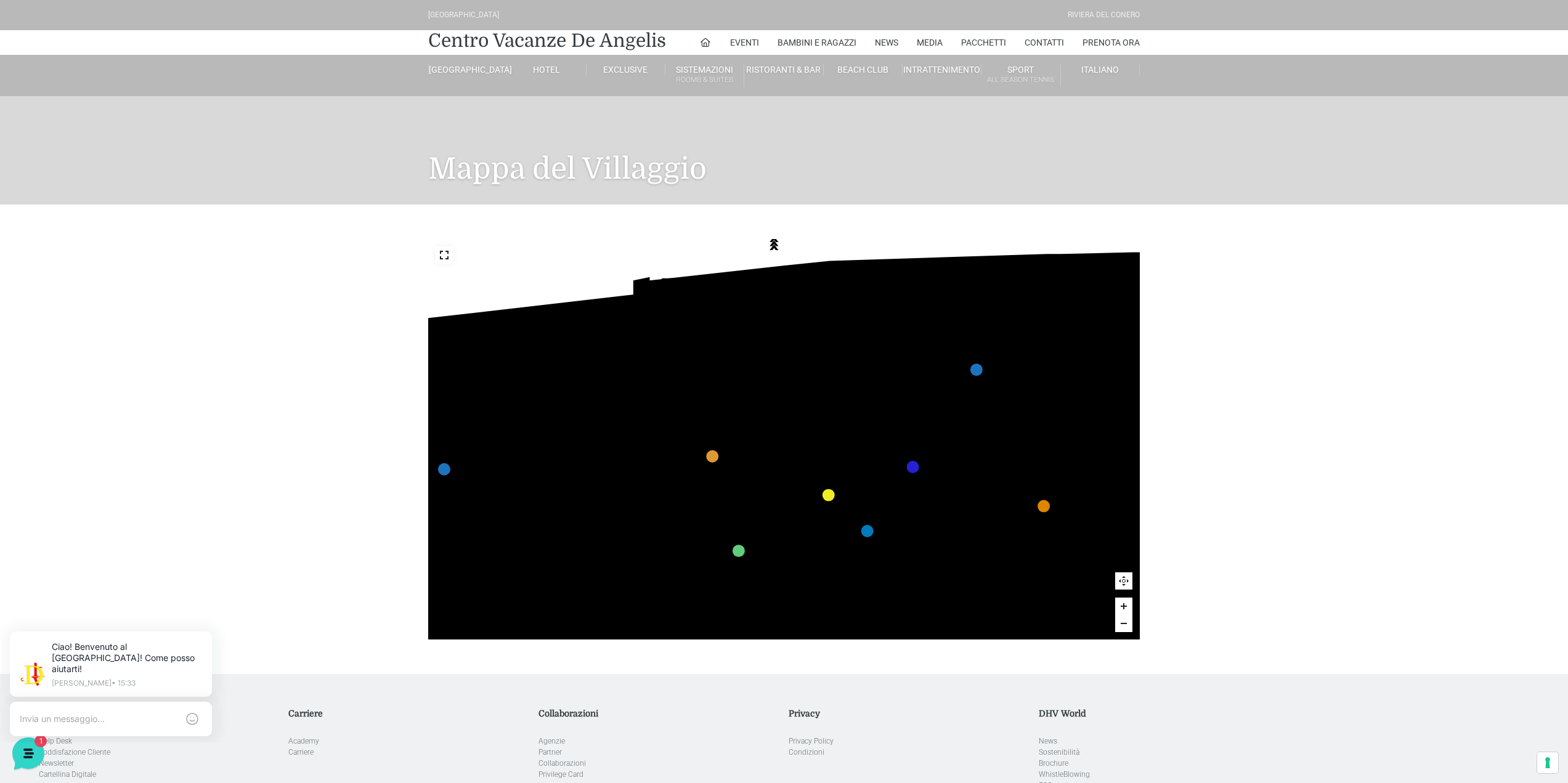
drag, startPoint x: 943, startPoint y: 442, endPoint x: 595, endPoint y: 513, distance: 355.2
click at [595, 513] on icon "436 435 437 434 441 430 440 431 439 432 438 433 424 423 425 422 429 418 428 419…" at bounding box center [1059, 680] width 1769 height 996
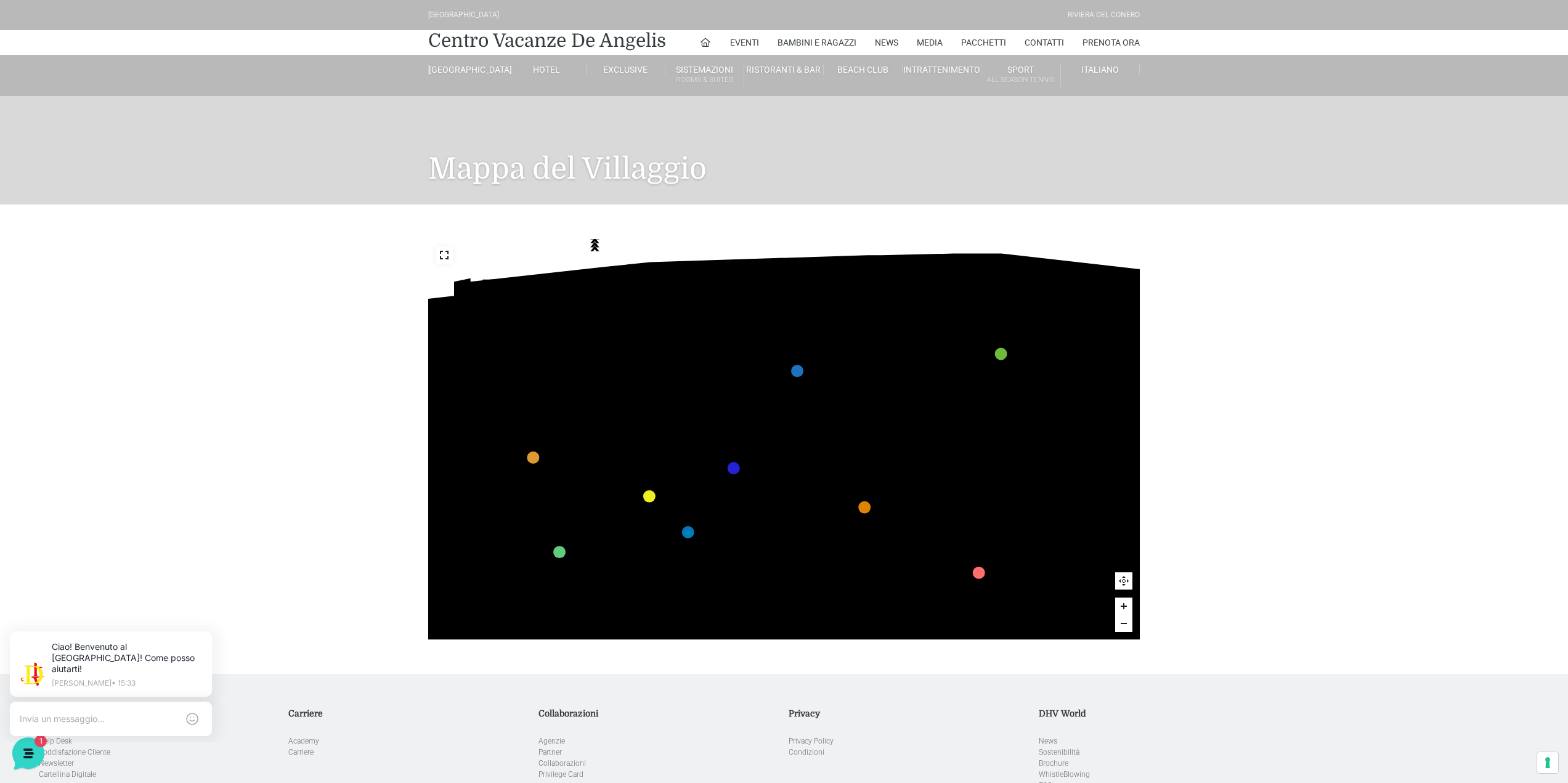
drag, startPoint x: 725, startPoint y: 469, endPoint x: 625, endPoint y: 452, distance: 101.4
click at [627, 455] on polygon at bounding box center [580, 467] width 176 height 72
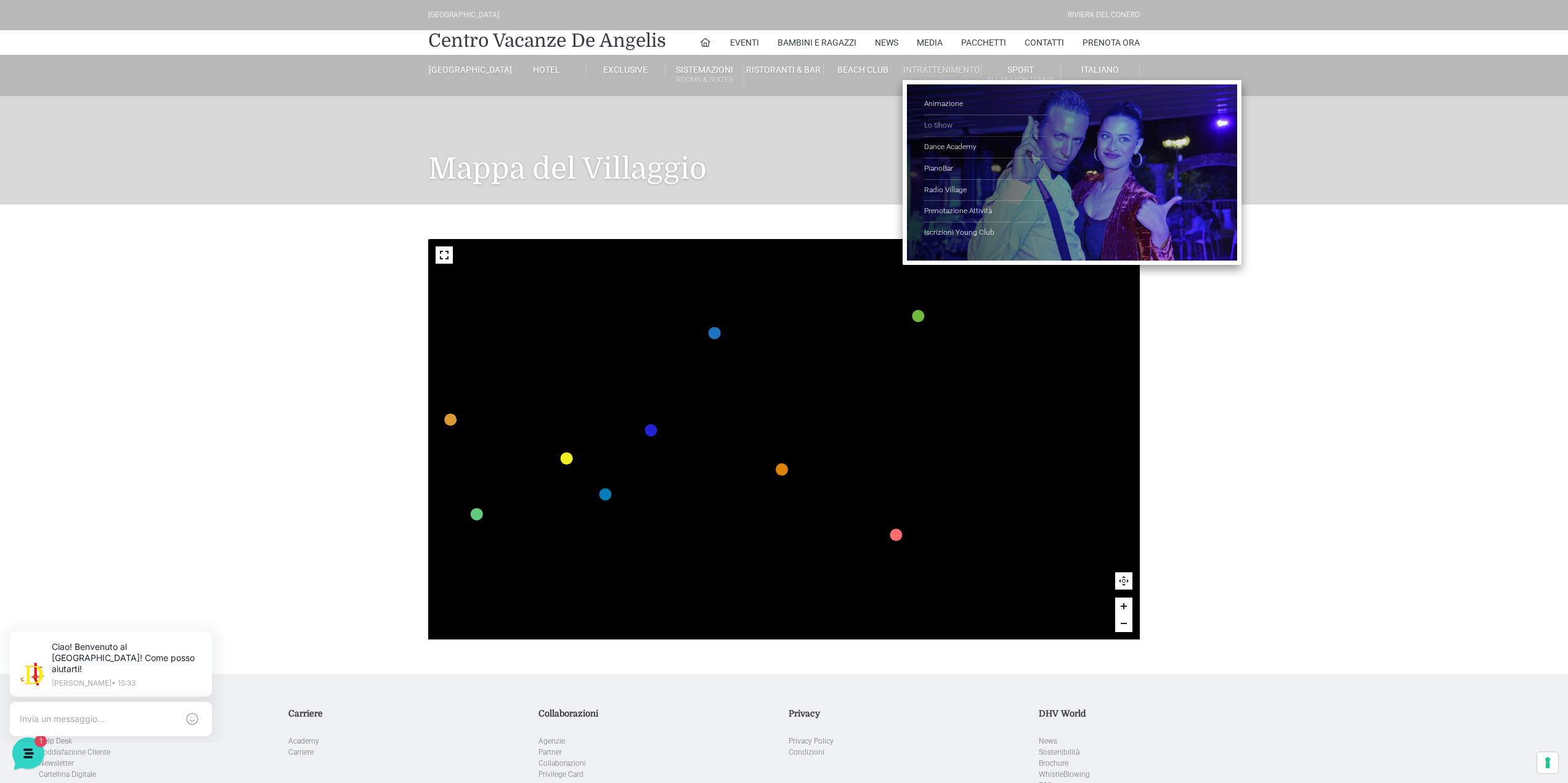
click at [943, 129] on link "Lo Show" at bounding box center [986, 126] width 124 height 22
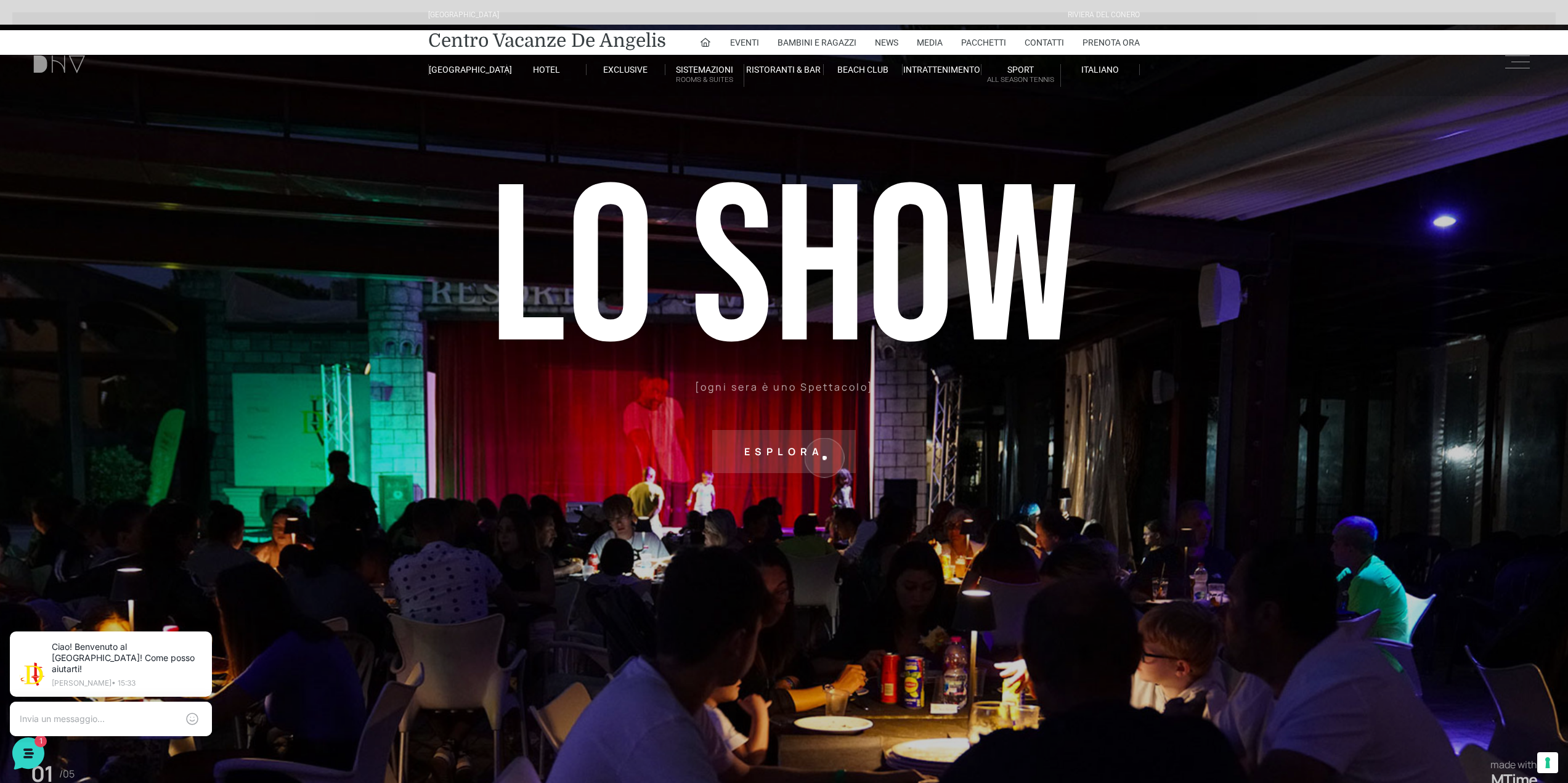
click at [824, 458] on sr7-txt "Esplora" at bounding box center [784, 451] width 143 height 43
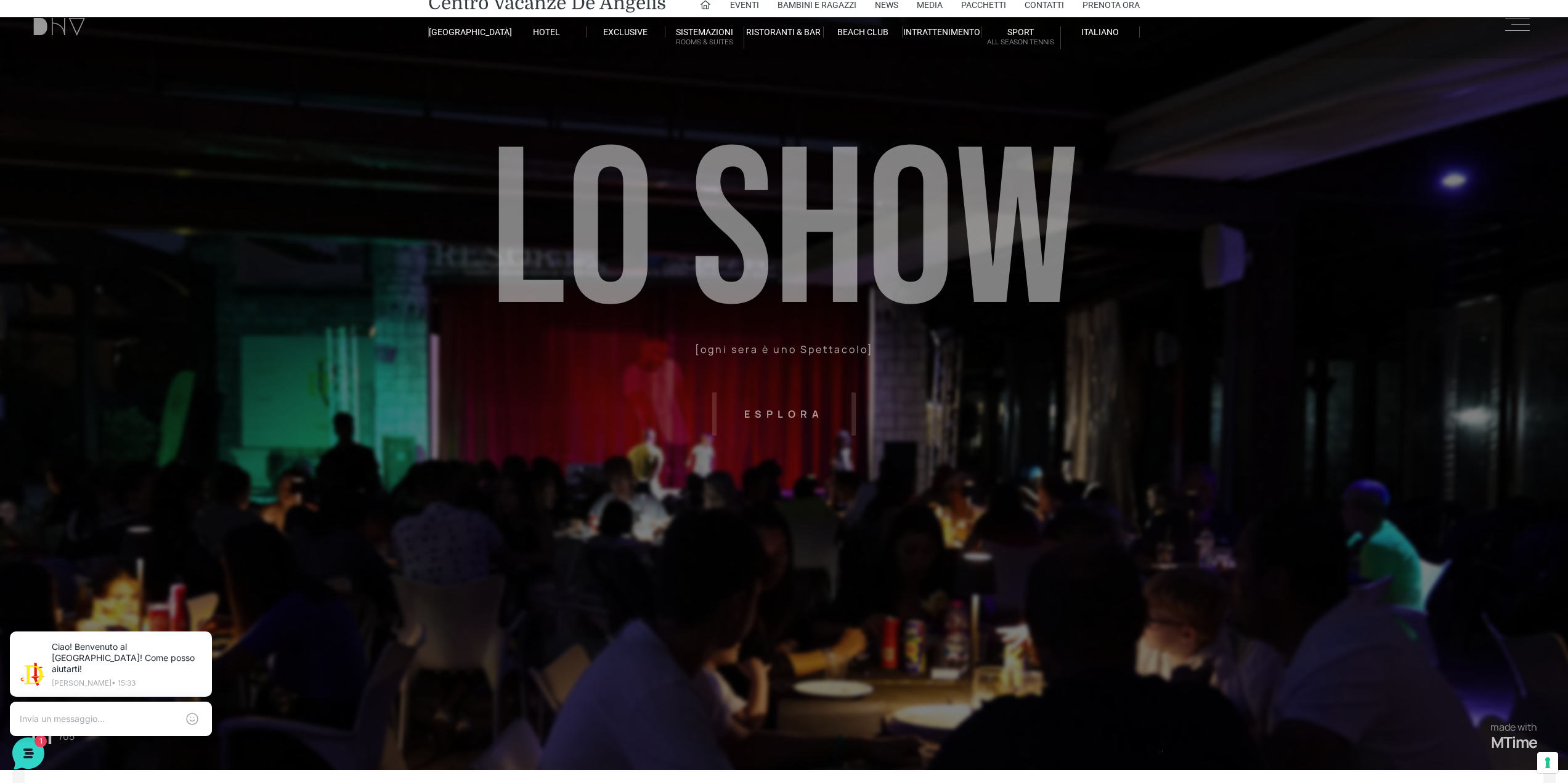
scroll to position [2, 0]
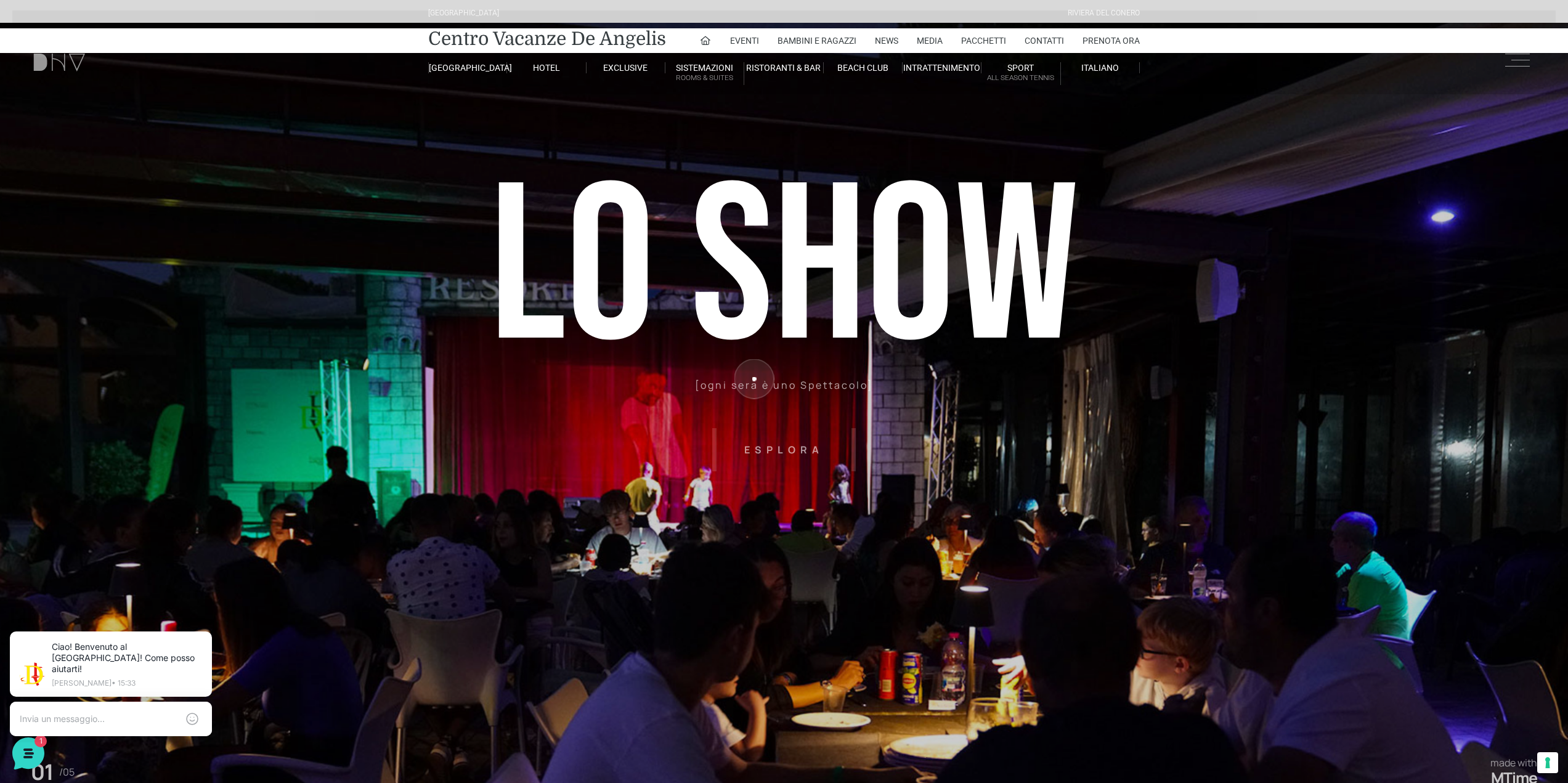
click at [754, 379] on sr7-shp at bounding box center [783, 414] width 522 height 783
drag, startPoint x: 678, startPoint y: 387, endPoint x: 1082, endPoint y: 376, distance: 404.1
click at [1082, 376] on sr7-content "L o S H o w [ogni sera è uno Spettacolo] Esplora Prestige [lo spettacolo di ill…" at bounding box center [784, 414] width 1568 height 783
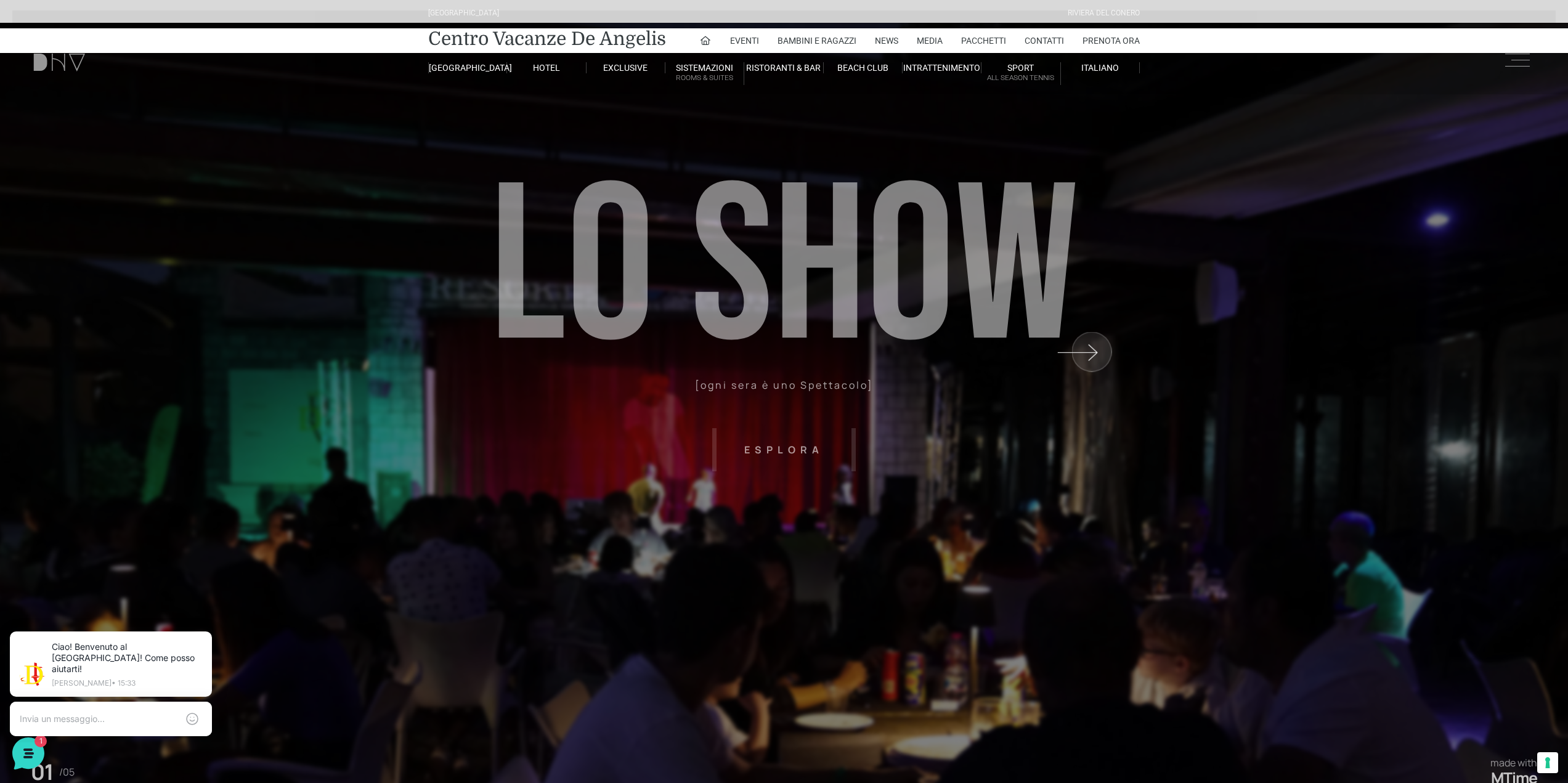
click at [1092, 351] on sr7-shp at bounding box center [1306, 414] width 522 height 783
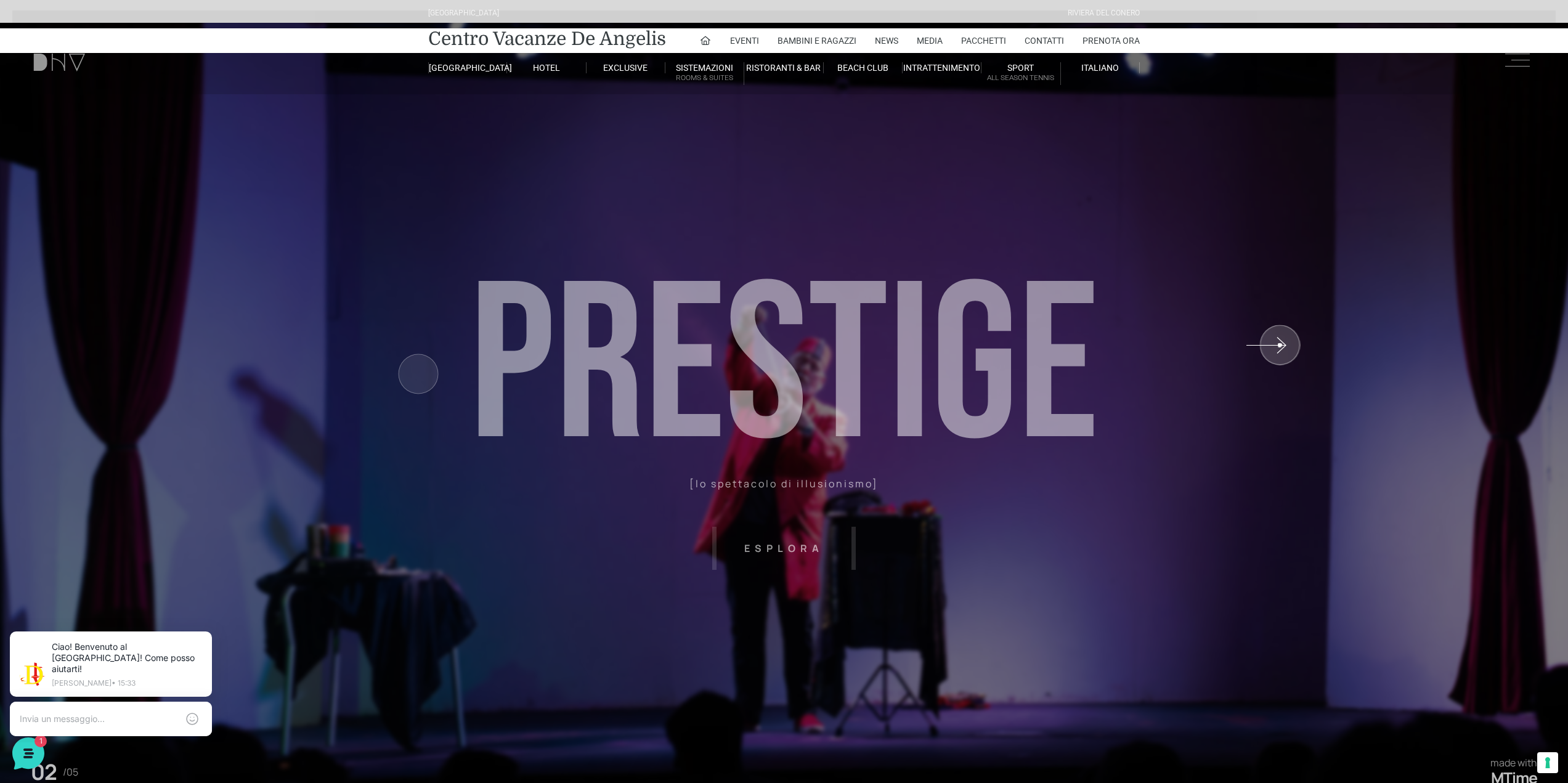
click at [1279, 345] on sr7-shp at bounding box center [1306, 414] width 522 height 783
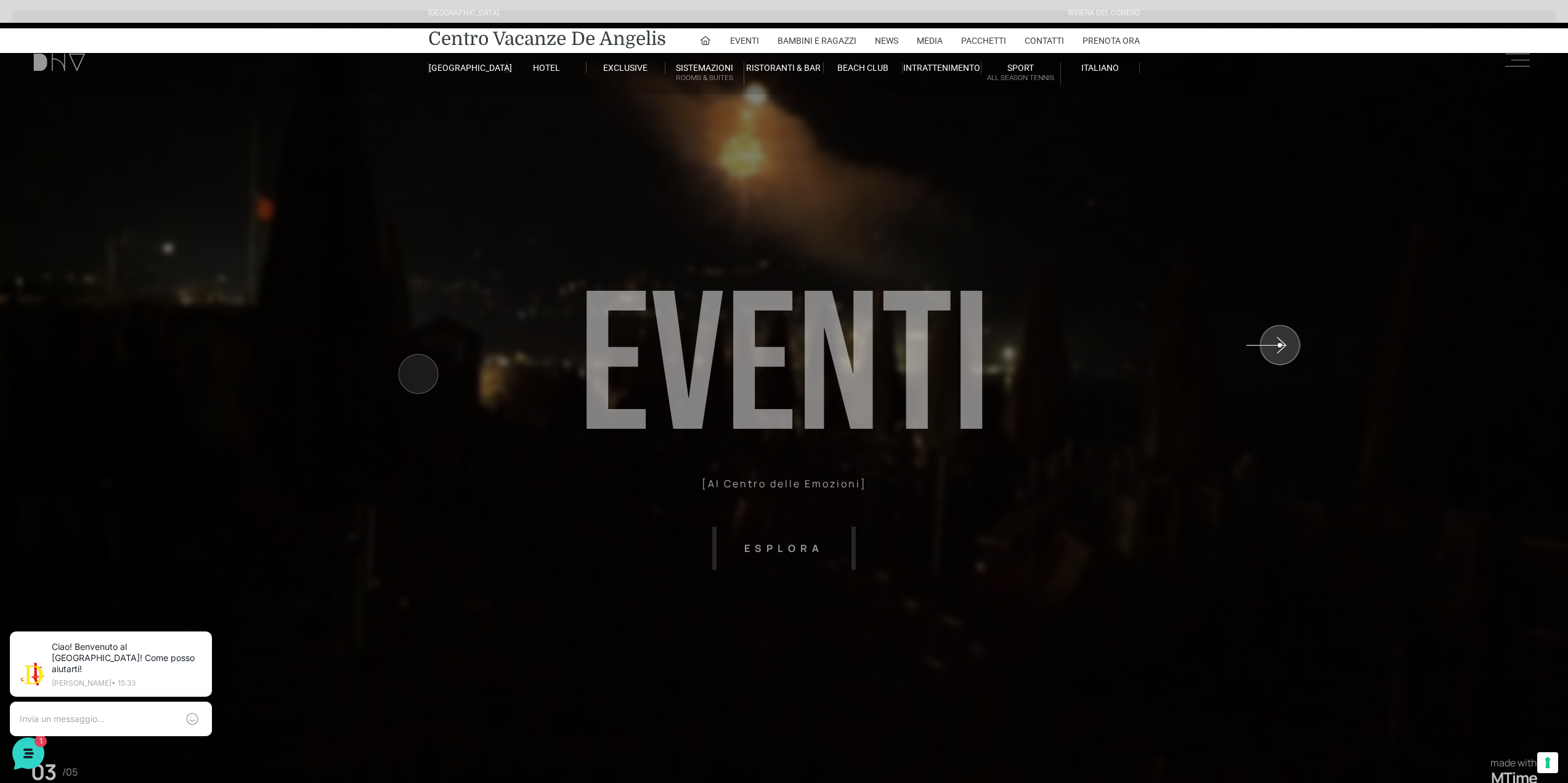
click at [1279, 345] on sr7-shp at bounding box center [1306, 414] width 522 height 783
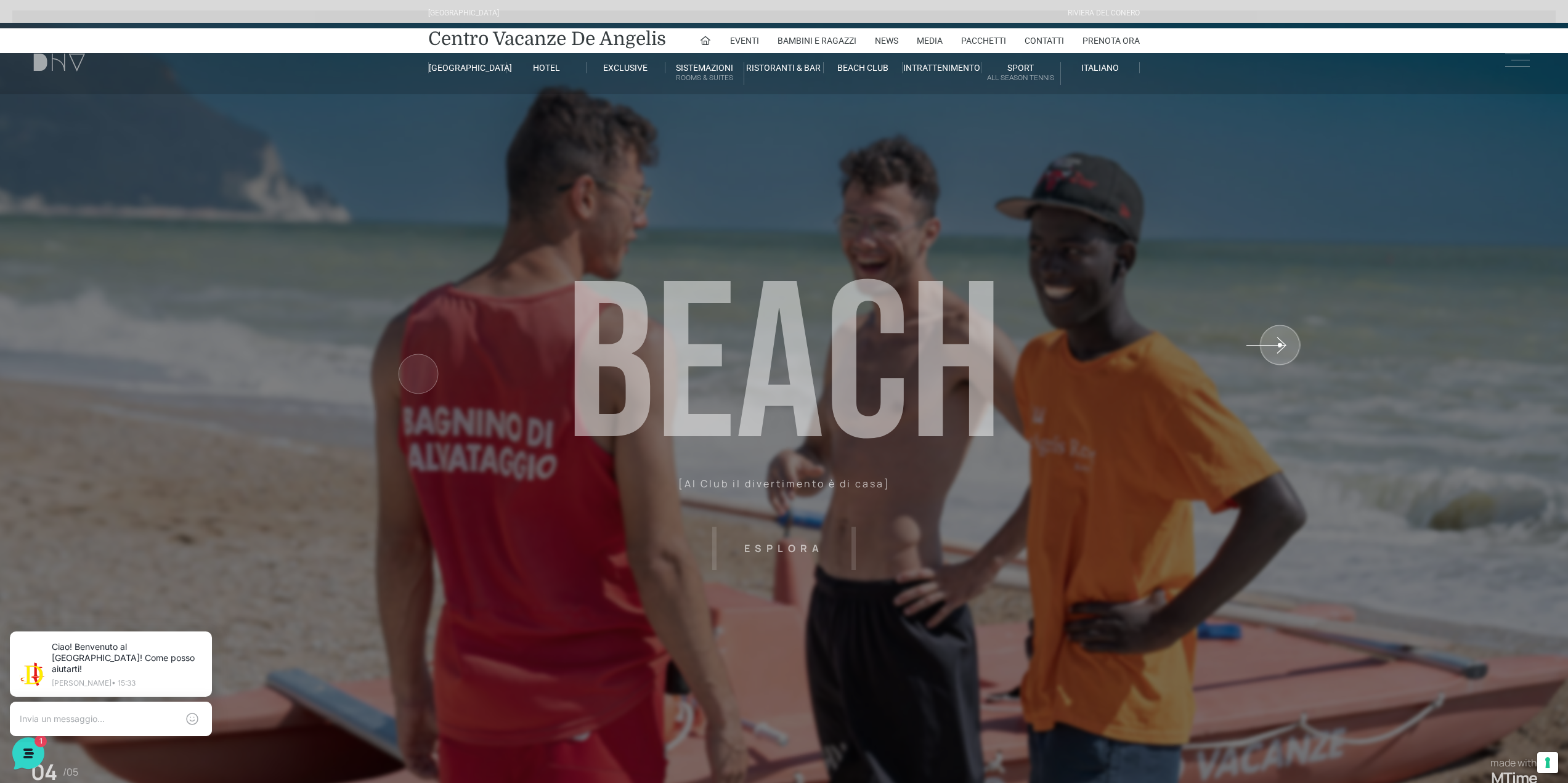
click at [1279, 345] on sr7-shp at bounding box center [1306, 414] width 522 height 783
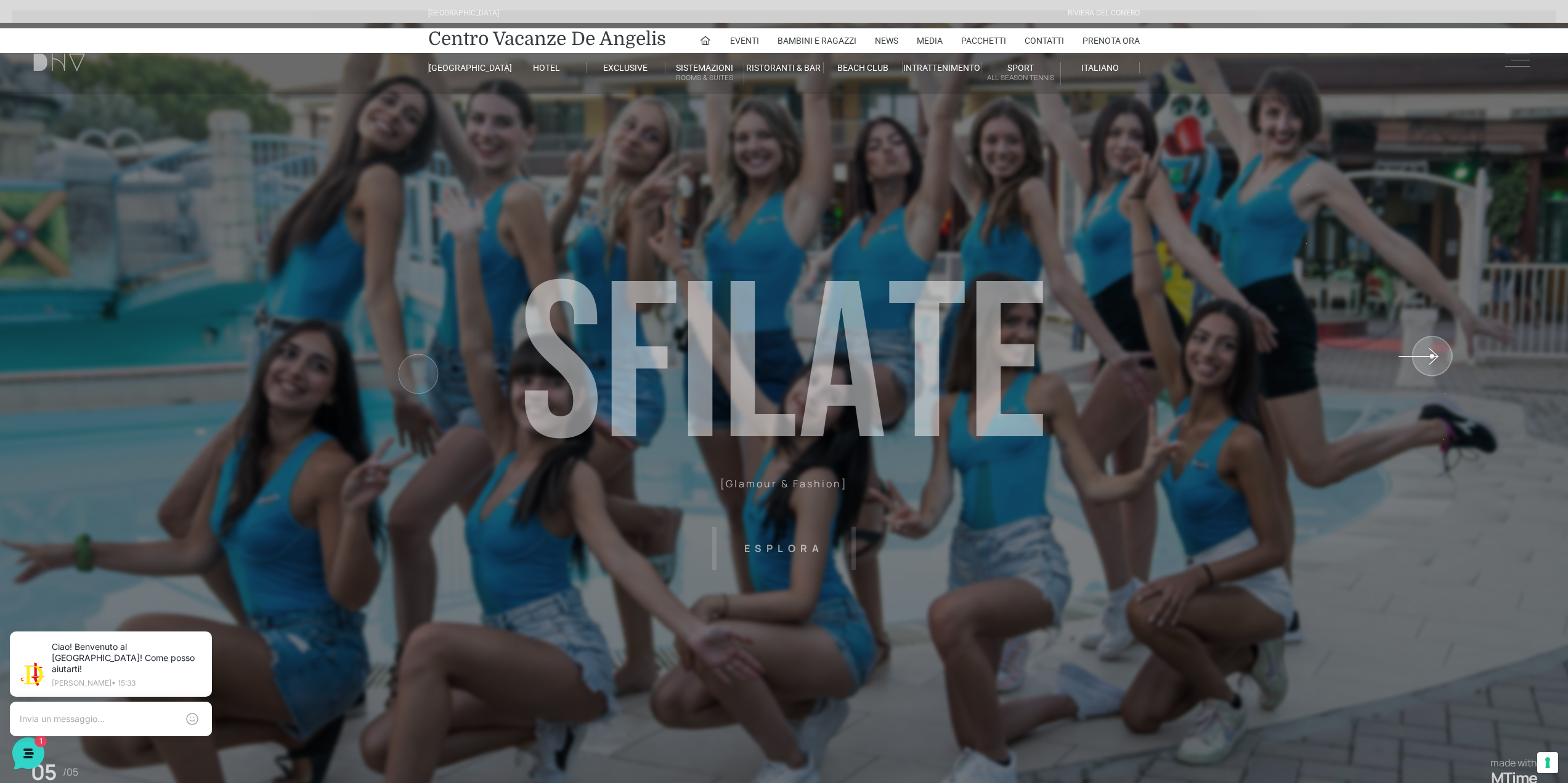
click at [1432, 356] on sr7-shp at bounding box center [1306, 414] width 522 height 783
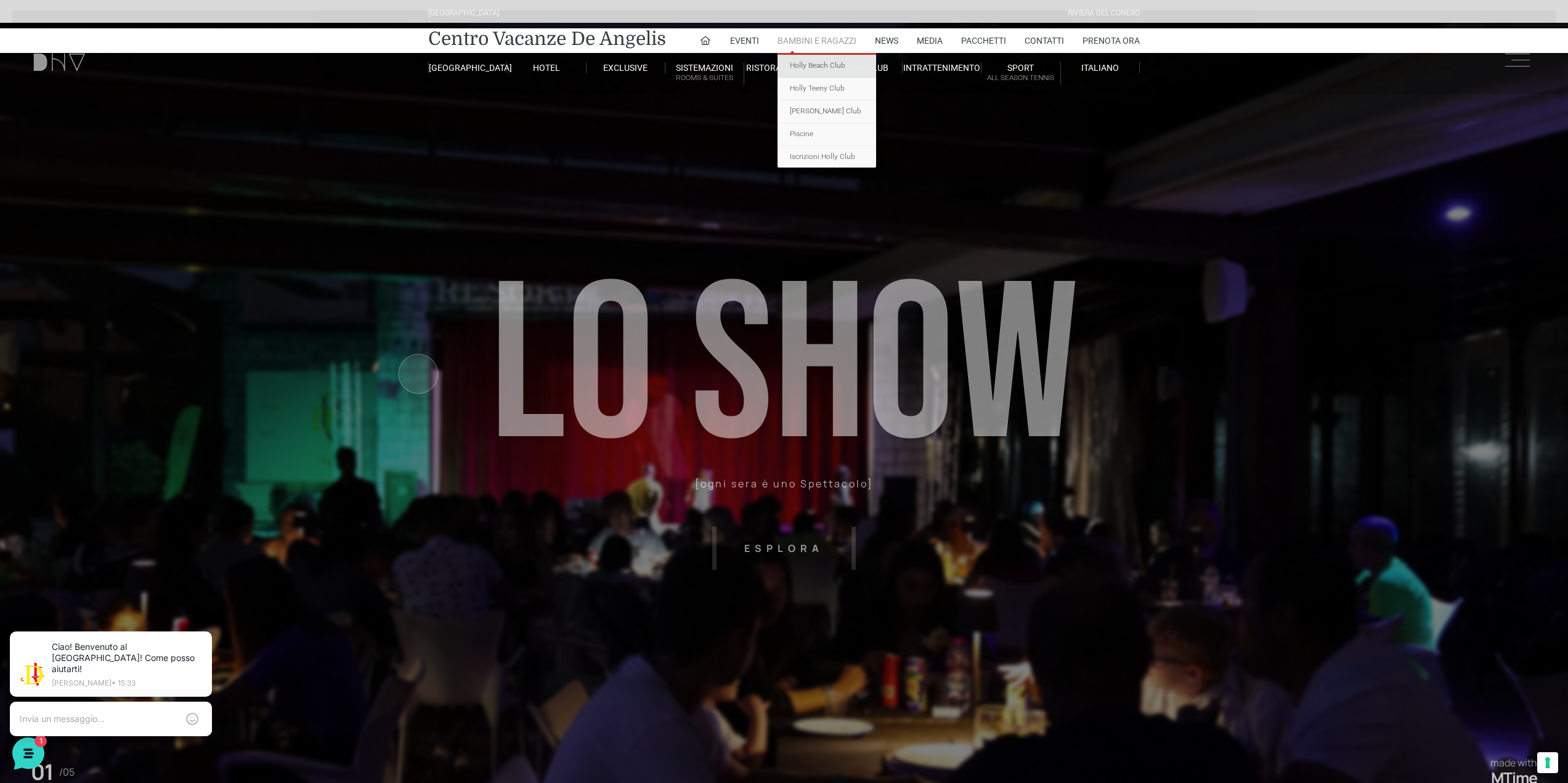
click at [833, 72] on link "Holly Beach Club" at bounding box center [827, 67] width 99 height 23
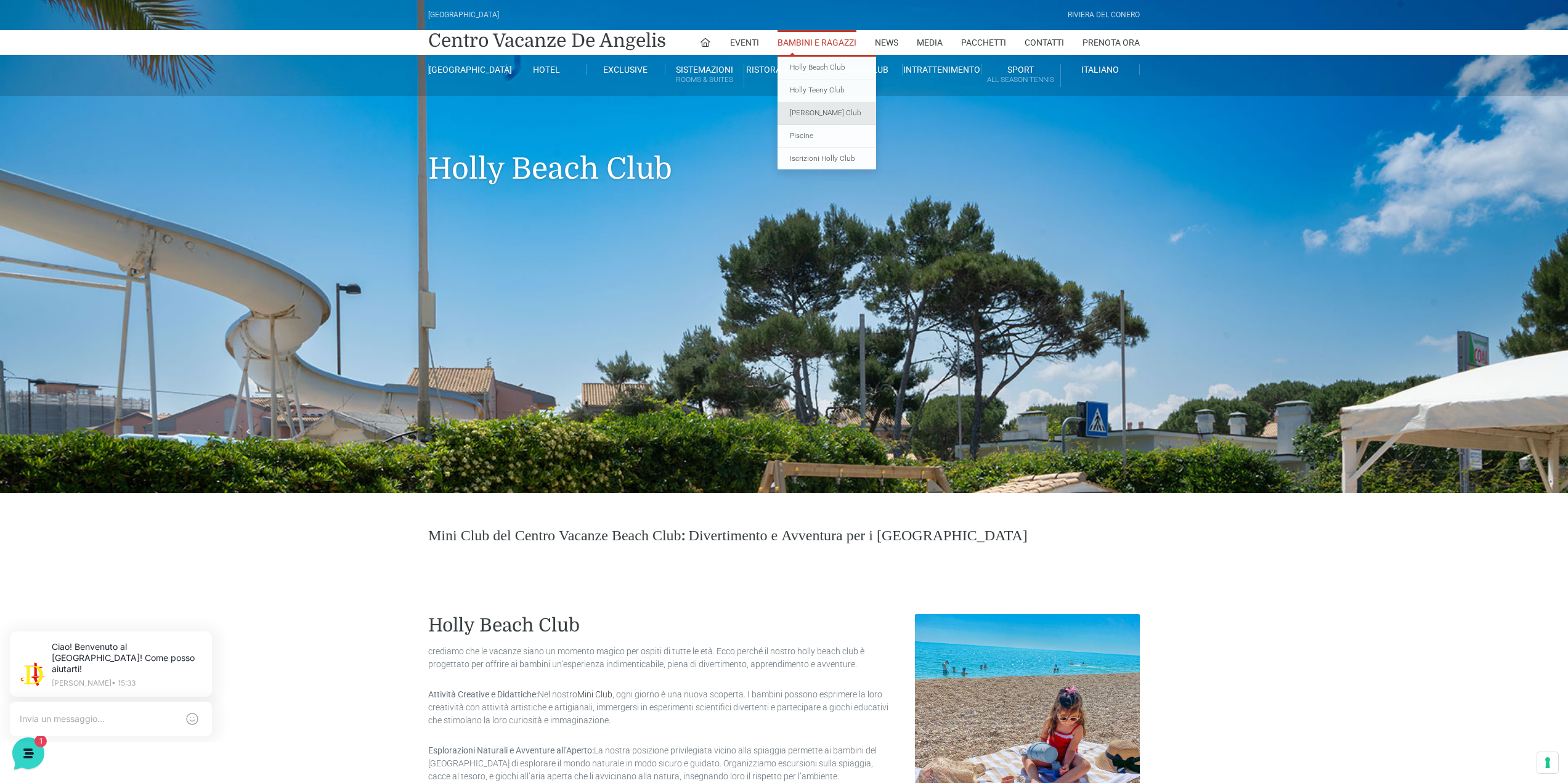
click at [826, 109] on link "[PERSON_NAME] Club" at bounding box center [827, 114] width 99 height 23
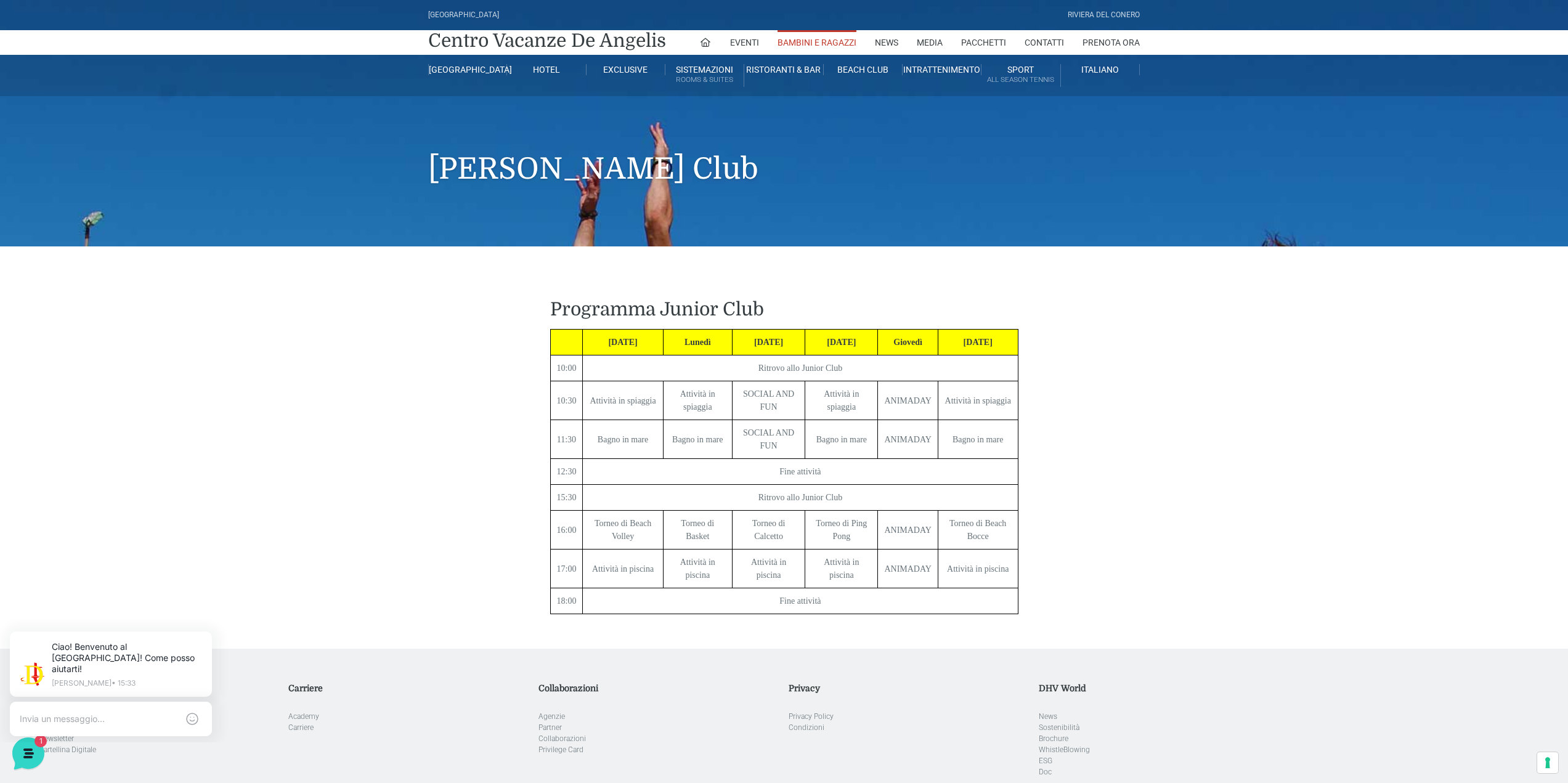
drag, startPoint x: 734, startPoint y: 1, endPoint x: 1220, endPoint y: 31, distance: 486.9
click at [1220, 31] on nav "Centro Vacanze De Angelis Eventi Miss Italia Cerimonie Team building Bambini e …" at bounding box center [784, 42] width 1568 height 25
click at [1032, 40] on link "Contatti" at bounding box center [1044, 42] width 40 height 25
